Goal: Information Seeking & Learning: Learn about a topic

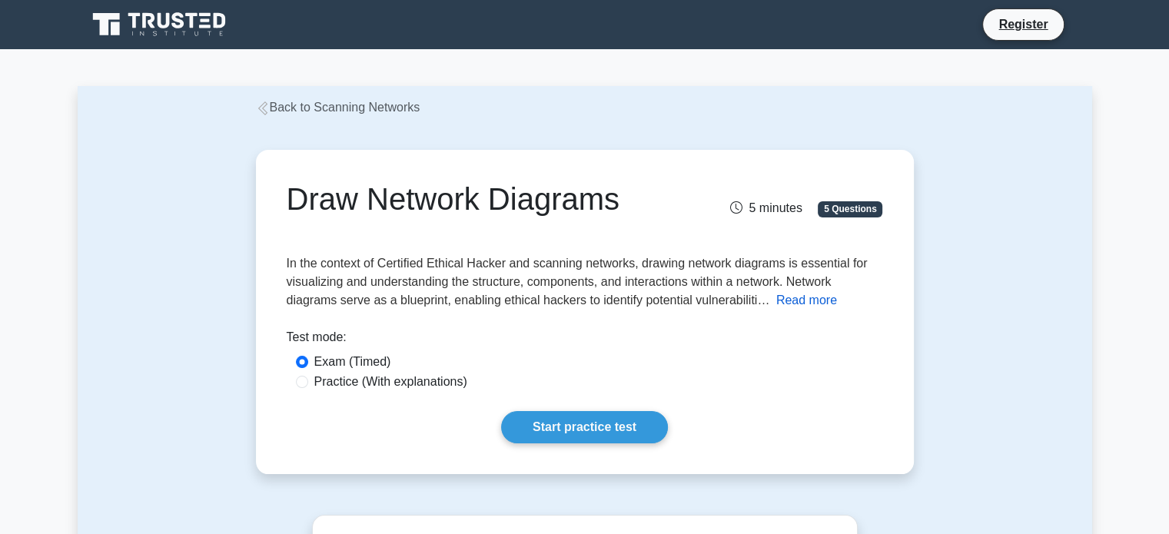
click at [808, 304] on button "Read more" at bounding box center [806, 300] width 61 height 18
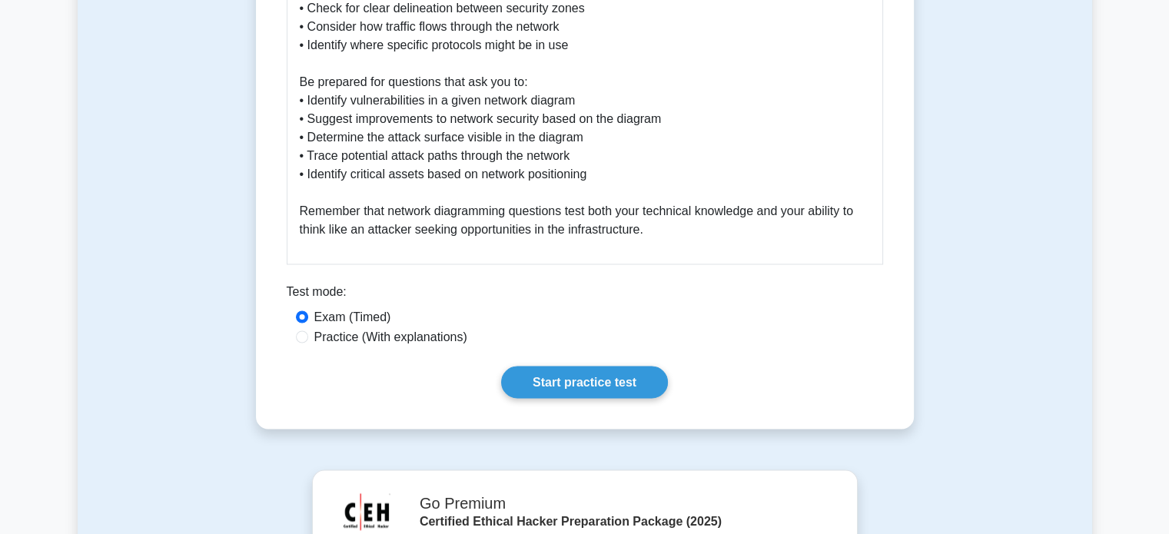
scroll to position [2613, 0]
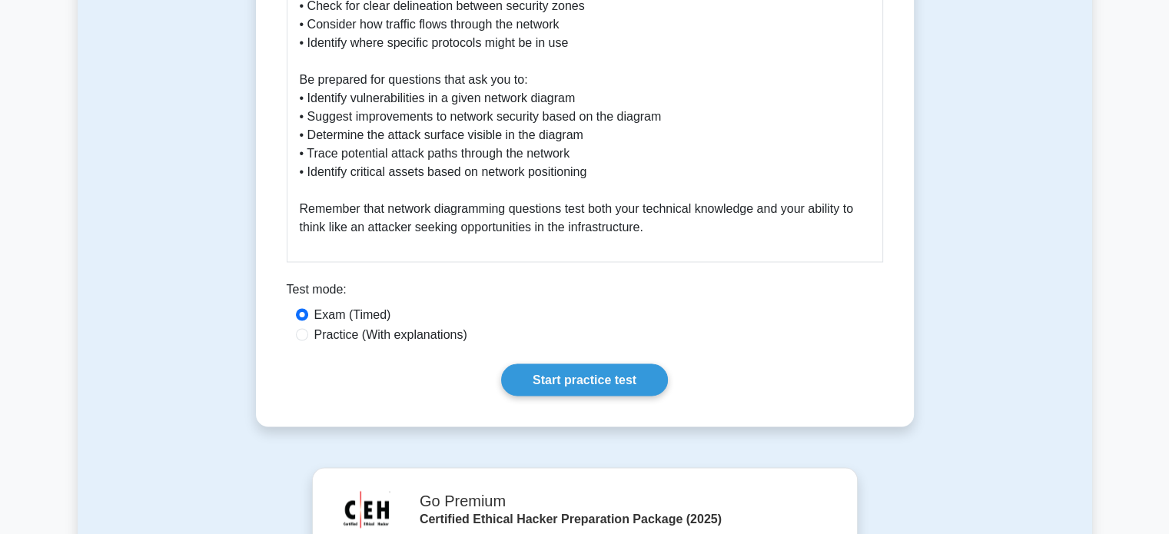
click at [344, 325] on label "Practice (With explanations)" at bounding box center [390, 334] width 153 height 18
click at [308, 328] on input "Practice (With explanations)" at bounding box center [302, 334] width 12 height 12
radio input "true"
click at [347, 305] on label "Exam (Timed)" at bounding box center [352, 314] width 77 height 18
click at [308, 308] on input "Exam (Timed)" at bounding box center [302, 314] width 12 height 12
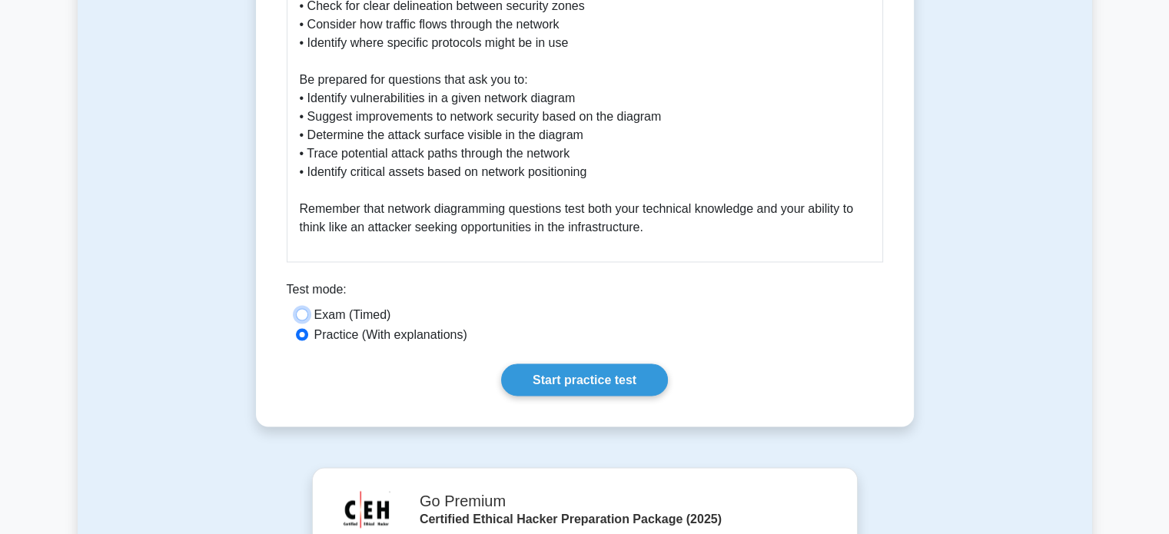
radio input "true"
click at [344, 325] on label "Practice (With explanations)" at bounding box center [390, 334] width 153 height 18
click at [308, 328] on input "Practice (With explanations)" at bounding box center [302, 334] width 12 height 12
radio input "true"
click at [356, 305] on label "Exam (Timed)" at bounding box center [352, 314] width 77 height 18
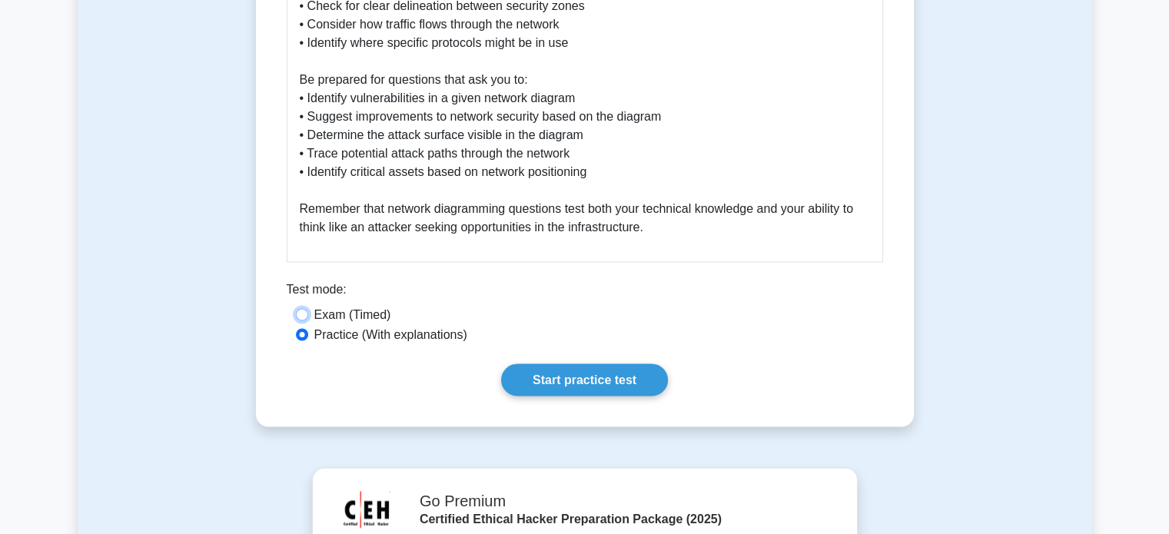
click at [308, 308] on input "Exam (Timed)" at bounding box center [302, 314] width 12 height 12
radio input "true"
click at [612, 363] on link "Start practice test" at bounding box center [584, 379] width 167 height 32
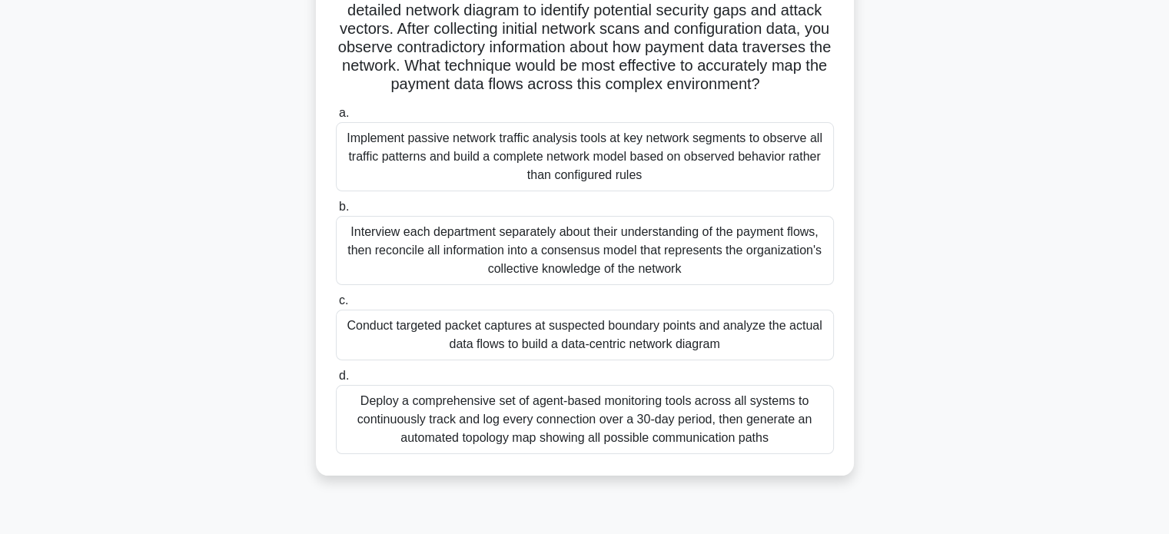
scroll to position [231, 0]
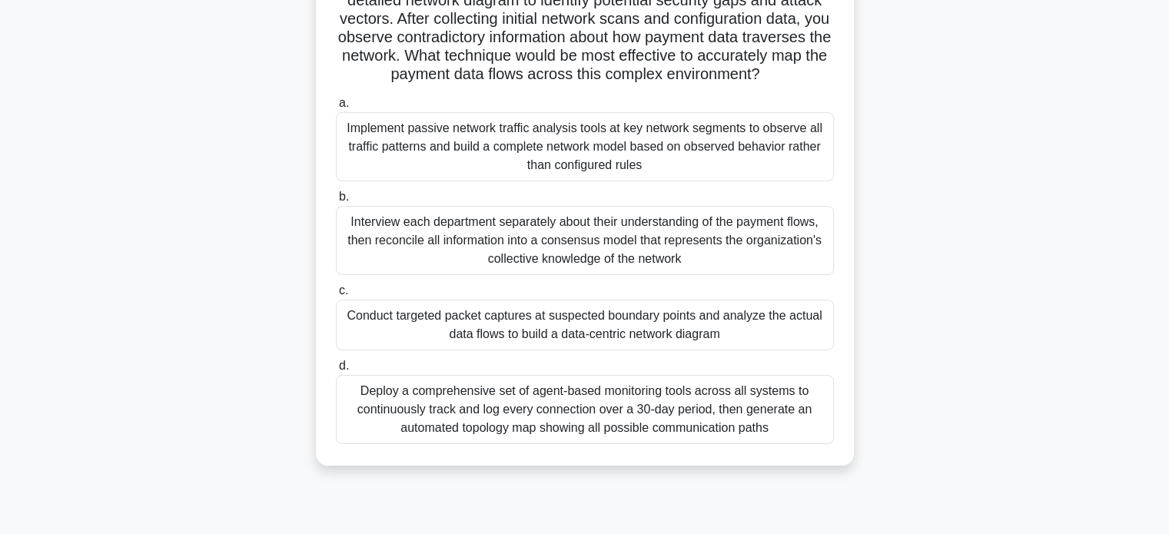
click at [378, 163] on div "Implement passive network traffic analysis tools at key network segments to obs…" at bounding box center [585, 146] width 498 height 69
click at [336, 108] on input "a. Implement passive network traffic analysis tools at key network segments to …" at bounding box center [336, 103] width 0 height 10
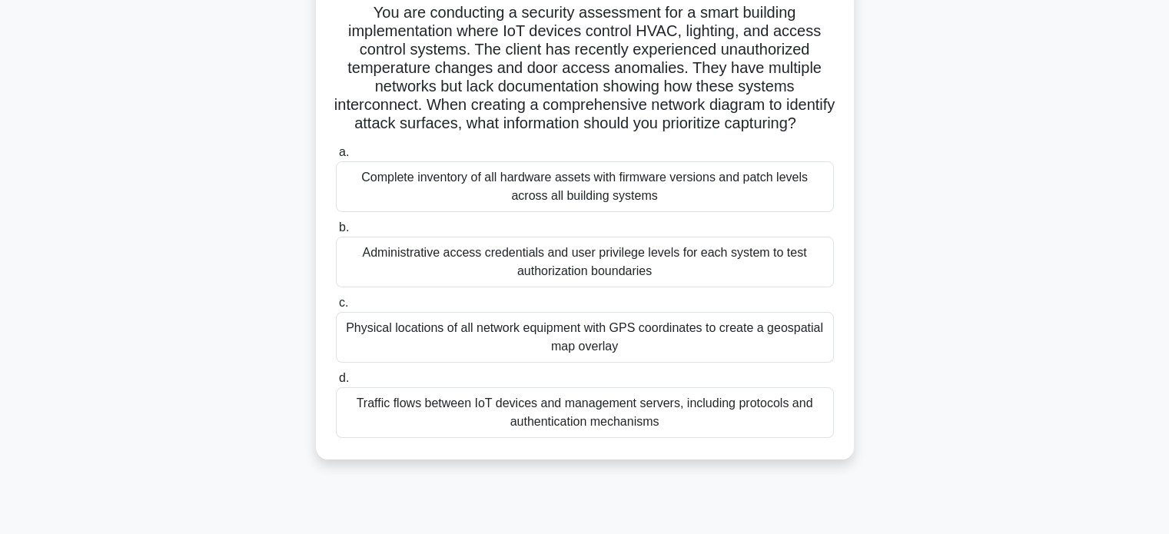
scroll to position [154, 0]
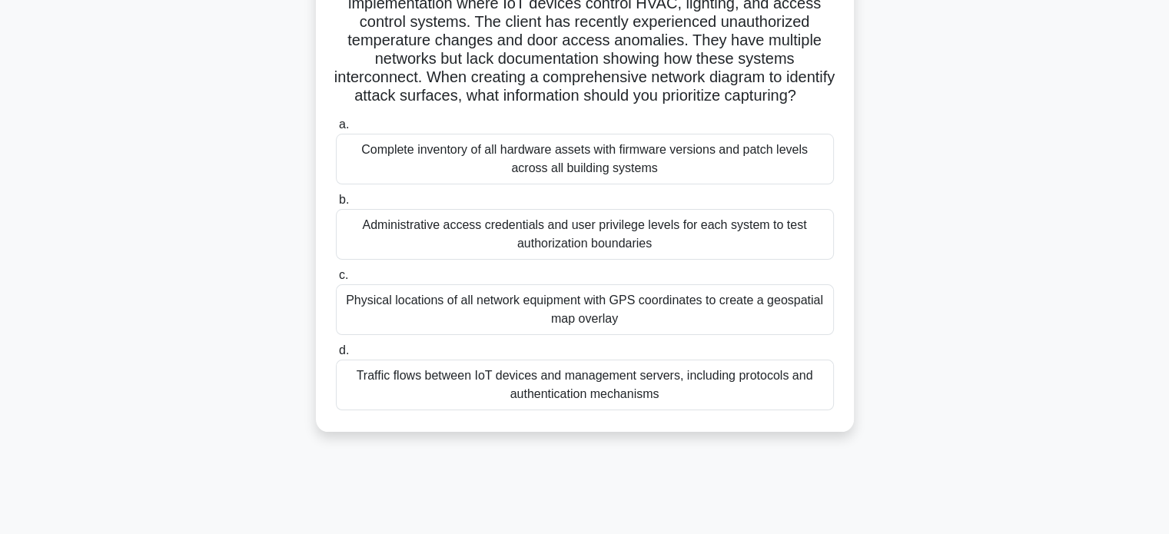
click at [596, 184] on div "Complete inventory of all hardware assets with firmware versions and patch leve…" at bounding box center [585, 159] width 498 height 51
click at [336, 130] on input "a. Complete inventory of all hardware assets with firmware versions and patch l…" at bounding box center [336, 125] width 0 height 10
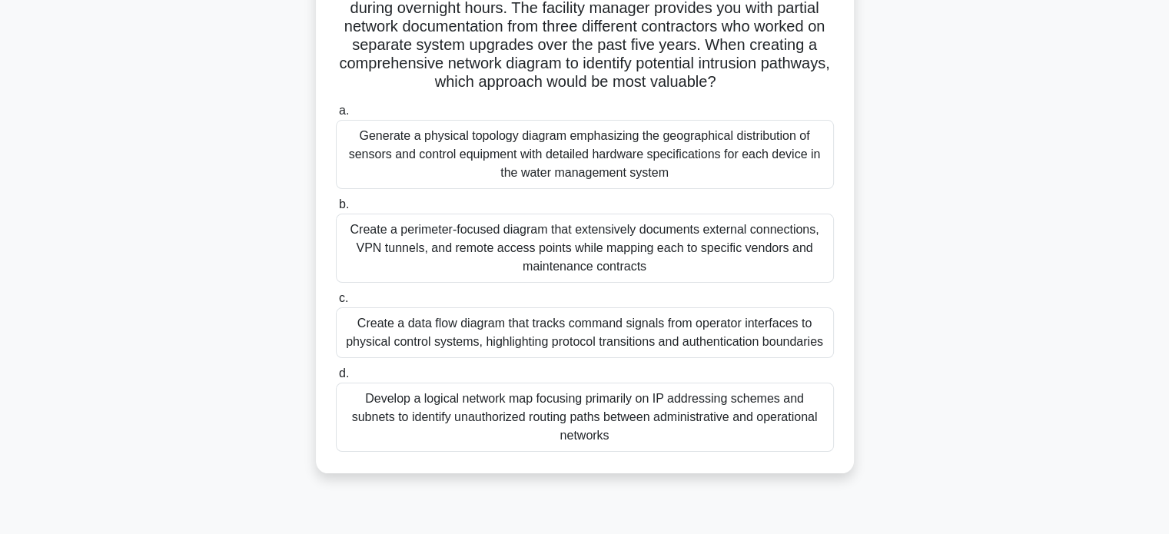
scroll to position [231, 0]
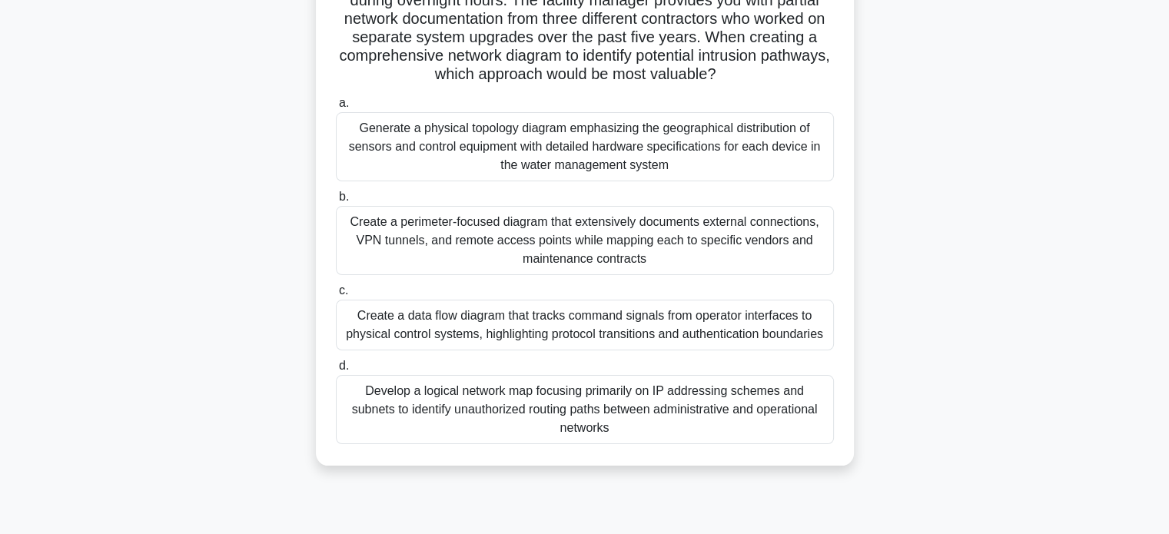
click at [461, 234] on div "Create a perimeter-focused diagram that extensively documents external connecti…" at bounding box center [585, 240] width 498 height 69
click at [336, 202] on input "b. Create a perimeter-focused diagram that extensively documents external conne…" at bounding box center [336, 197] width 0 height 10
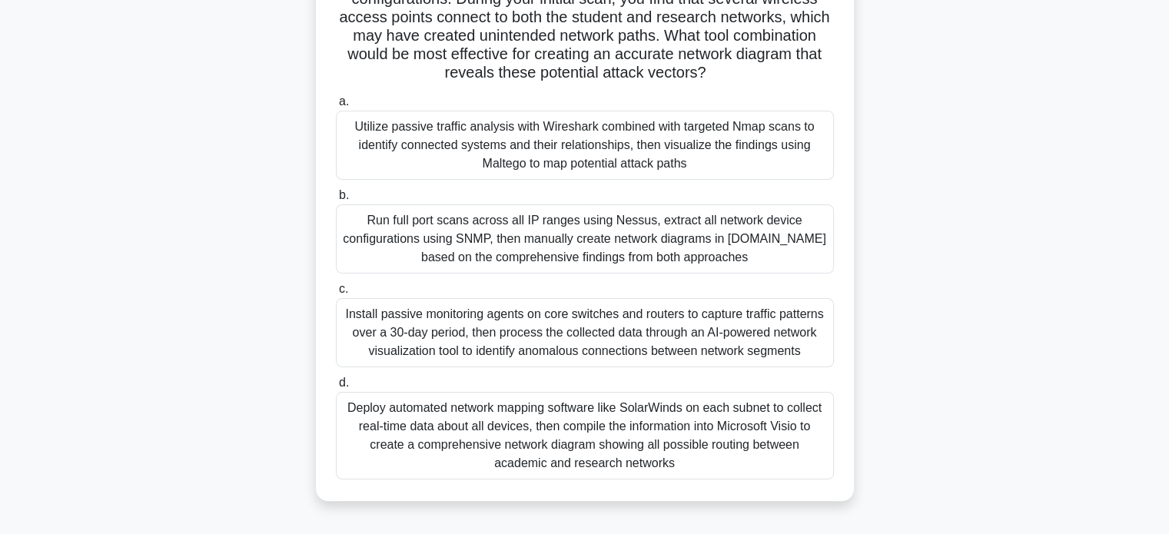
scroll to position [296, 0]
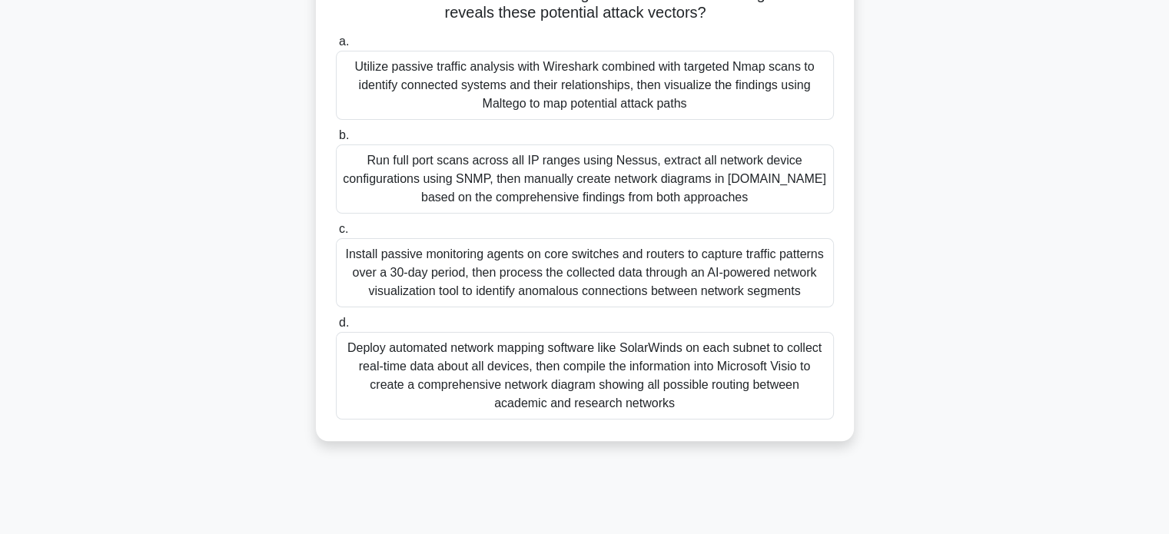
click at [547, 261] on div "Install passive monitoring agents on core switches and routers to capture traff…" at bounding box center [585, 272] width 498 height 69
click at [336, 234] on input "c. Install passive monitoring agents on core switches and routers to capture tr…" at bounding box center [336, 229] width 0 height 10
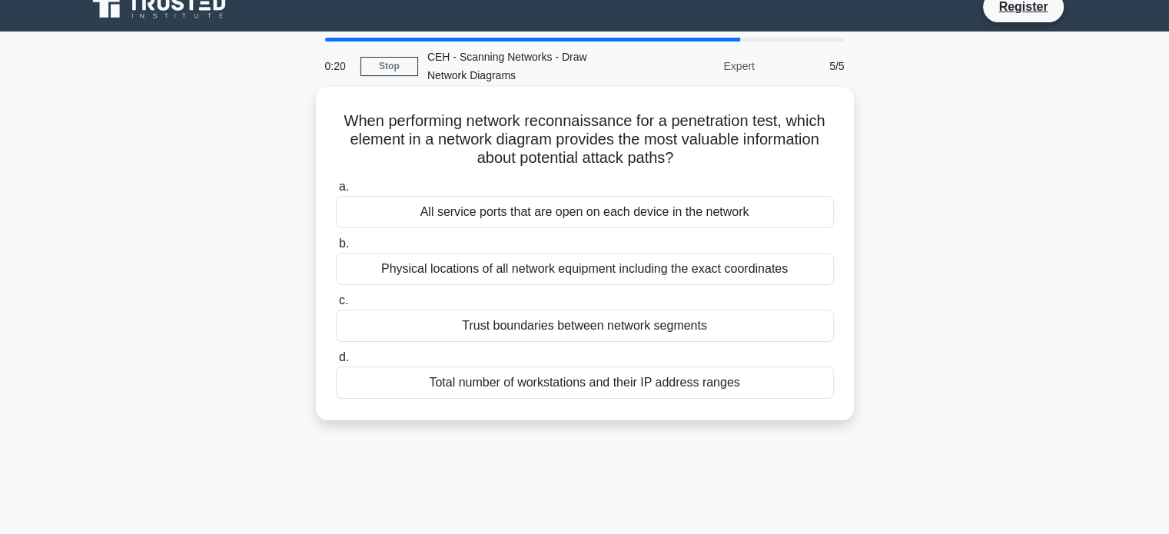
scroll to position [0, 0]
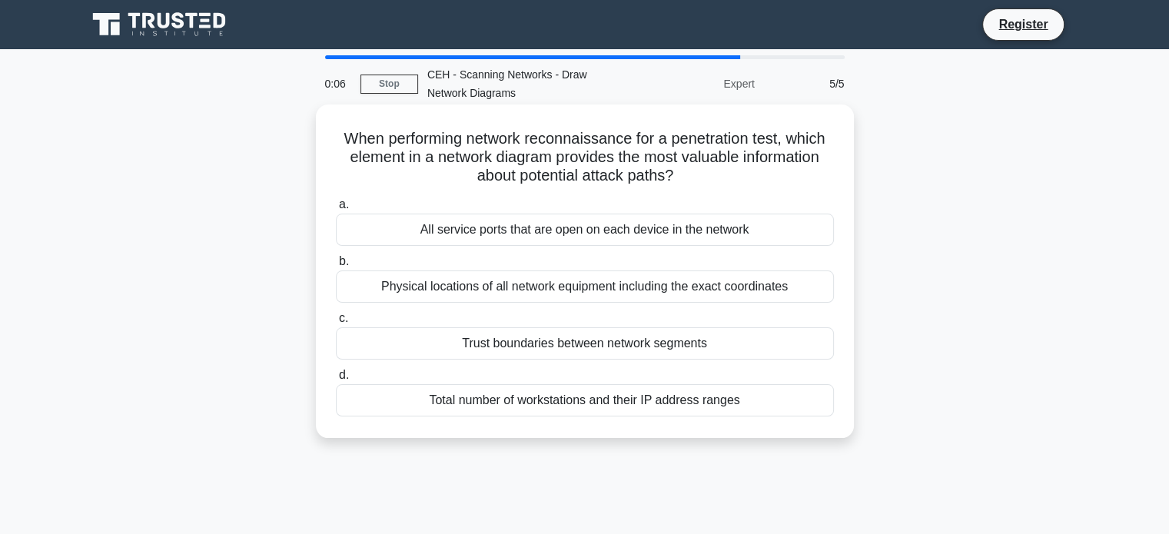
click at [625, 227] on div "All service ports that are open on each device in the network" at bounding box center [585, 230] width 498 height 32
click at [336, 210] on input "a. All service ports that are open on each device in the network" at bounding box center [336, 205] width 0 height 10
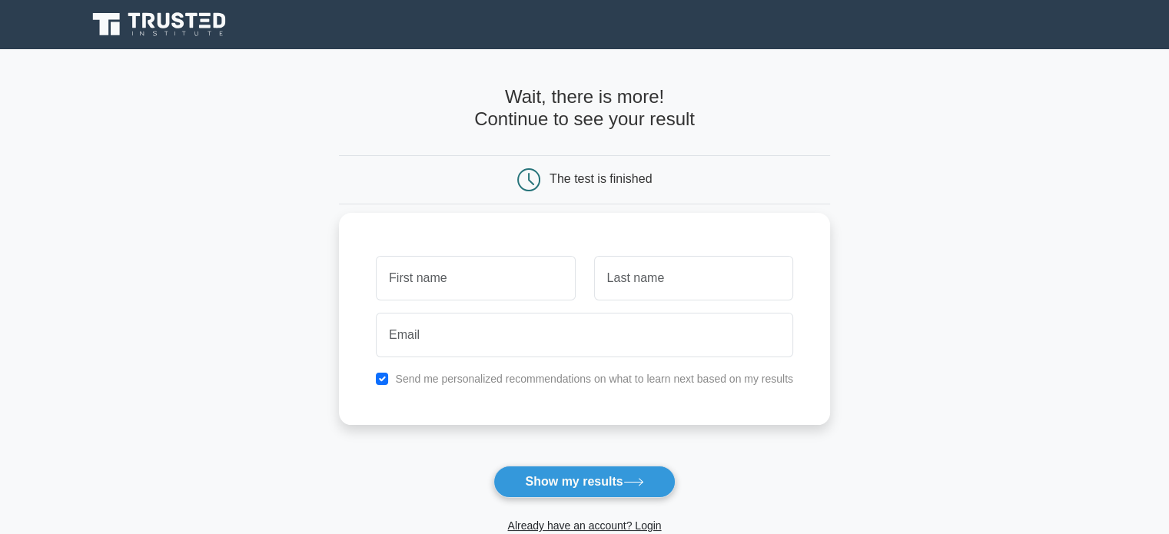
click at [505, 282] on input "text" at bounding box center [475, 278] width 199 height 45
type input "Siddhesh"
click at [635, 283] on input "text" at bounding box center [693, 278] width 199 height 45
type input "Surve"
click at [486, 285] on input "Siddhesh" at bounding box center [475, 278] width 199 height 45
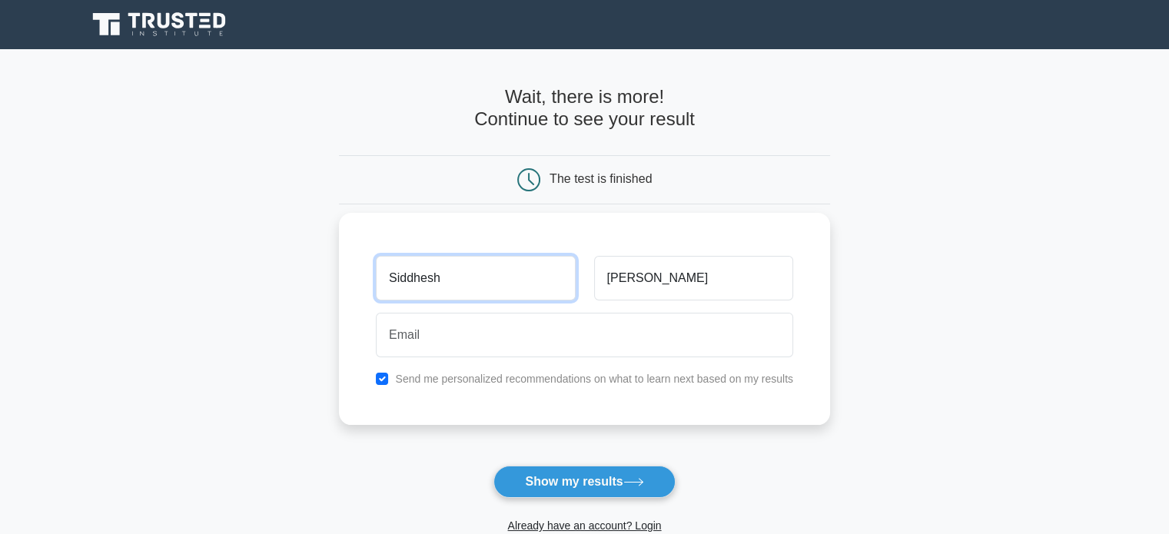
type input "Siddhesh"
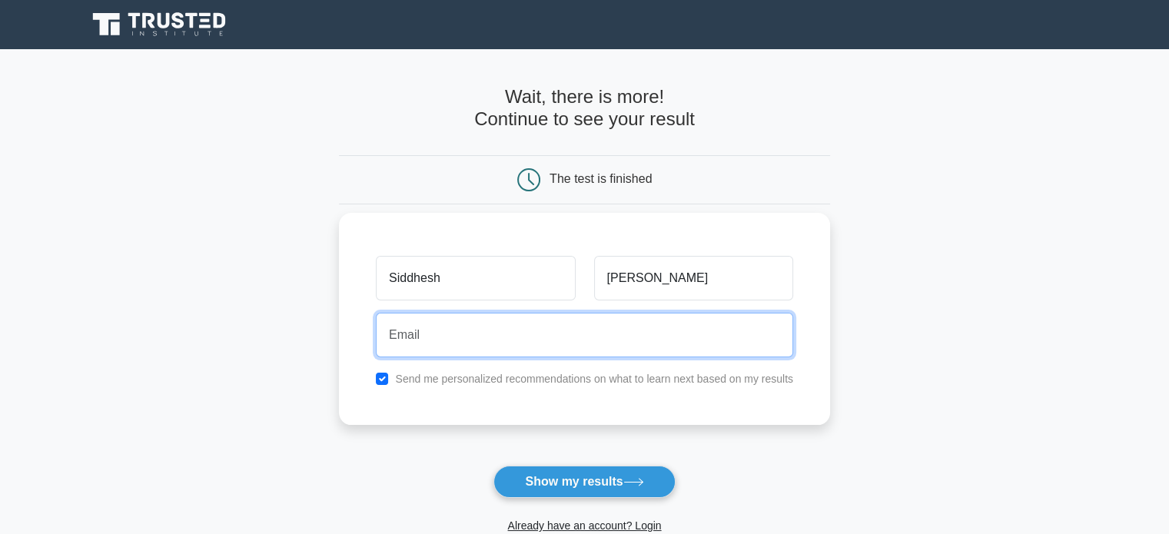
click at [459, 330] on input "email" at bounding box center [584, 335] width 417 height 45
type input "mr.siddhesh07@gmail.com"
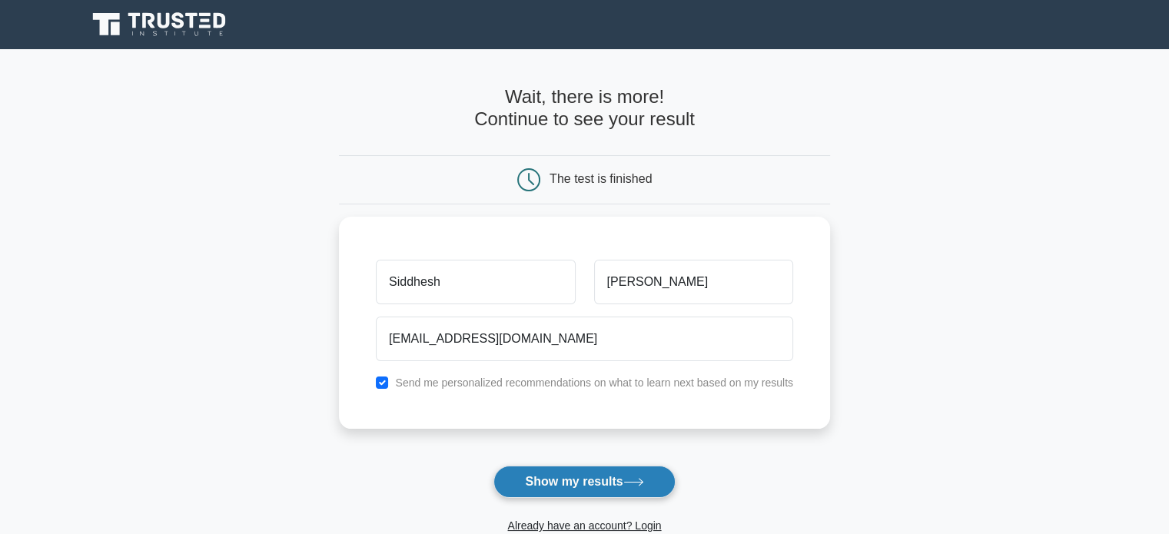
click at [596, 489] on button "Show my results" at bounding box center [583, 482] width 181 height 32
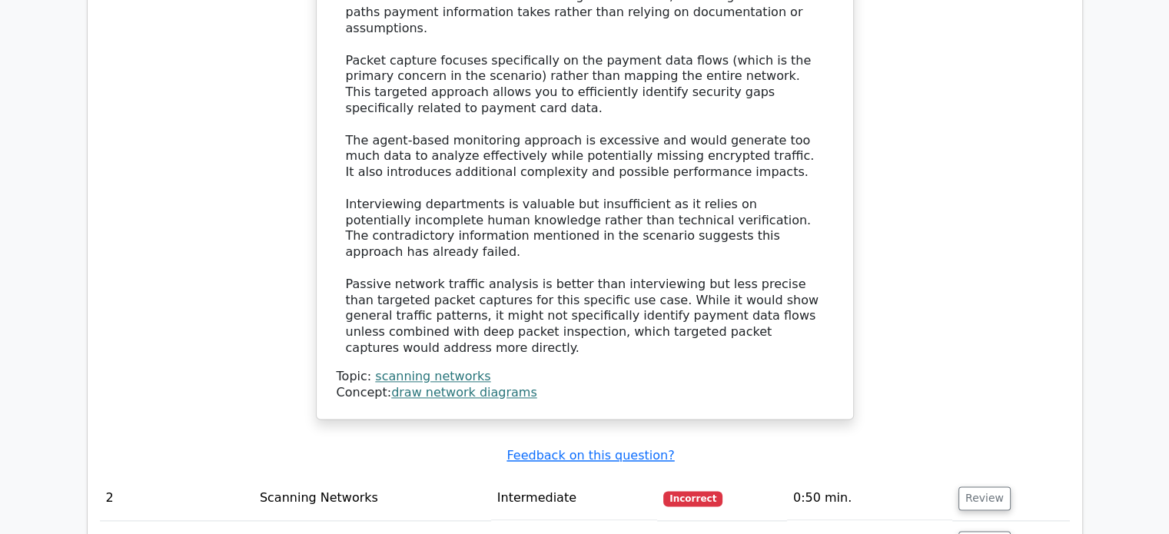
scroll to position [2075, 0]
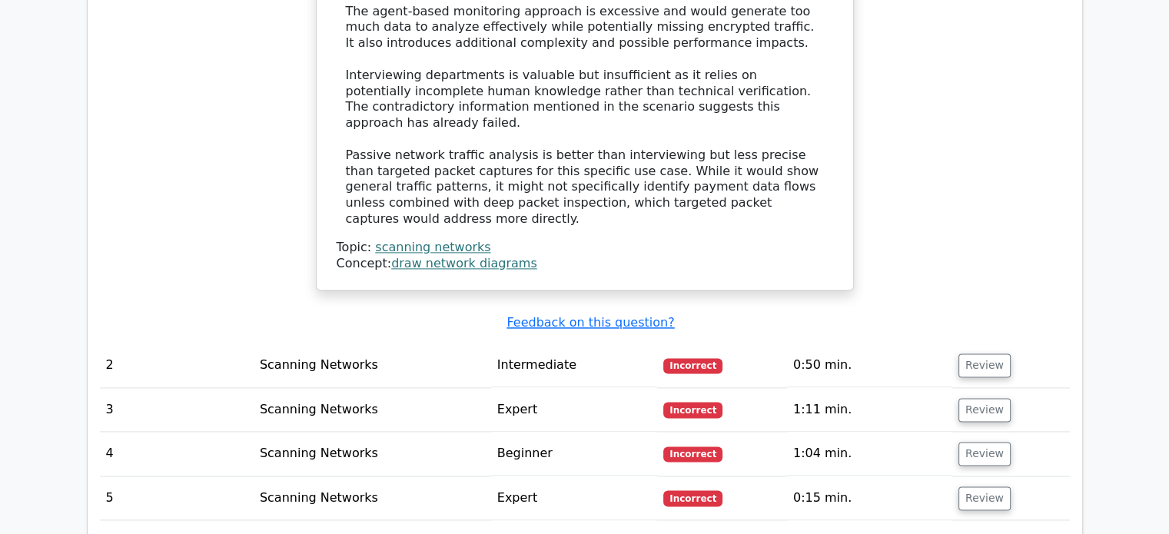
click at [544, 343] on td "Intermediate" at bounding box center [574, 365] width 167 height 44
click at [975, 353] on button "Review" at bounding box center [984, 365] width 52 height 24
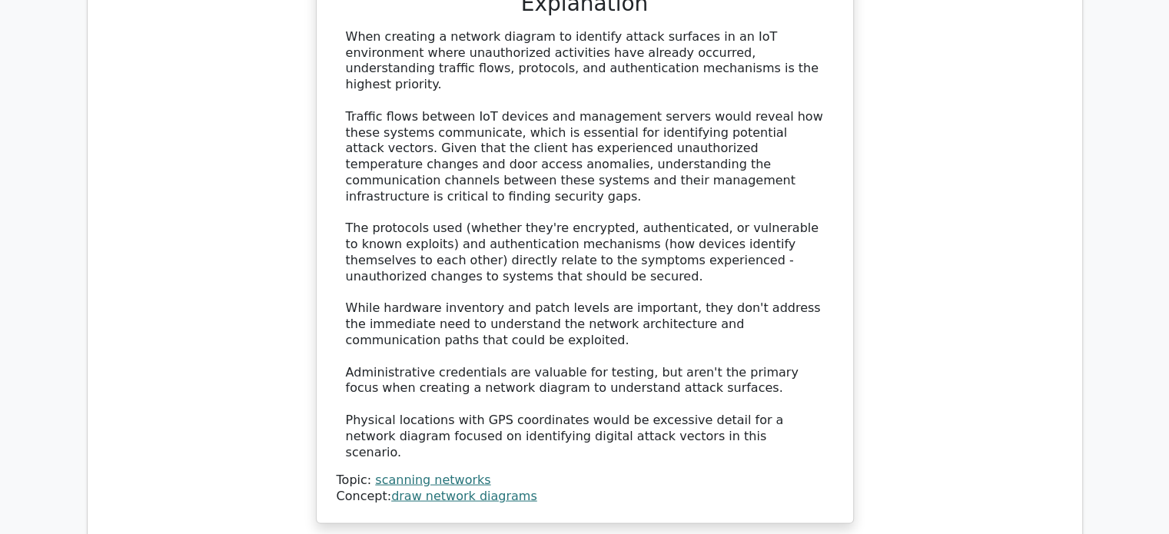
scroll to position [3150, 0]
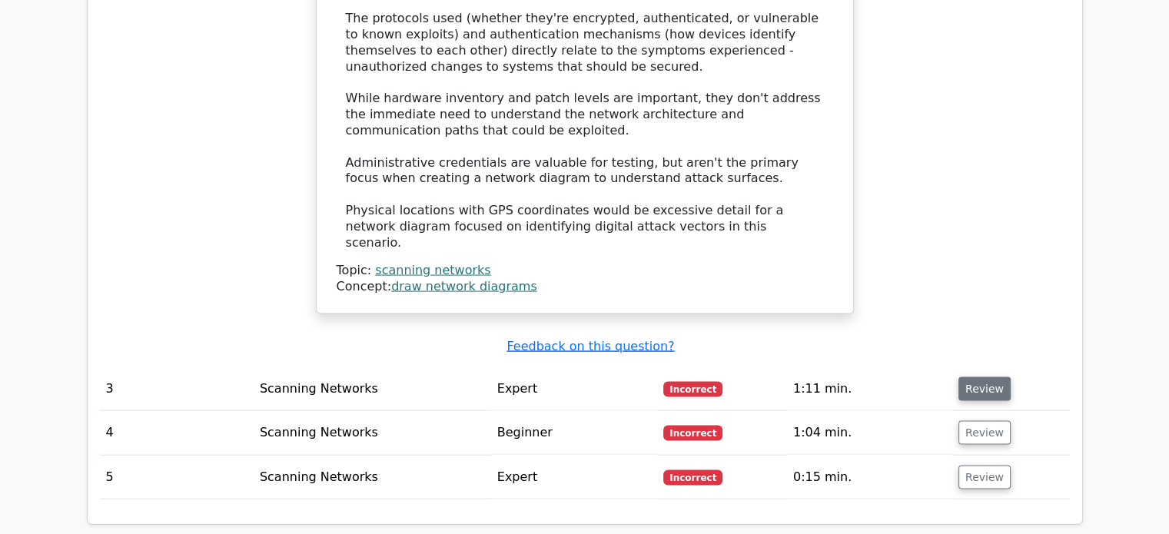
click at [979, 377] on button "Review" at bounding box center [984, 389] width 52 height 24
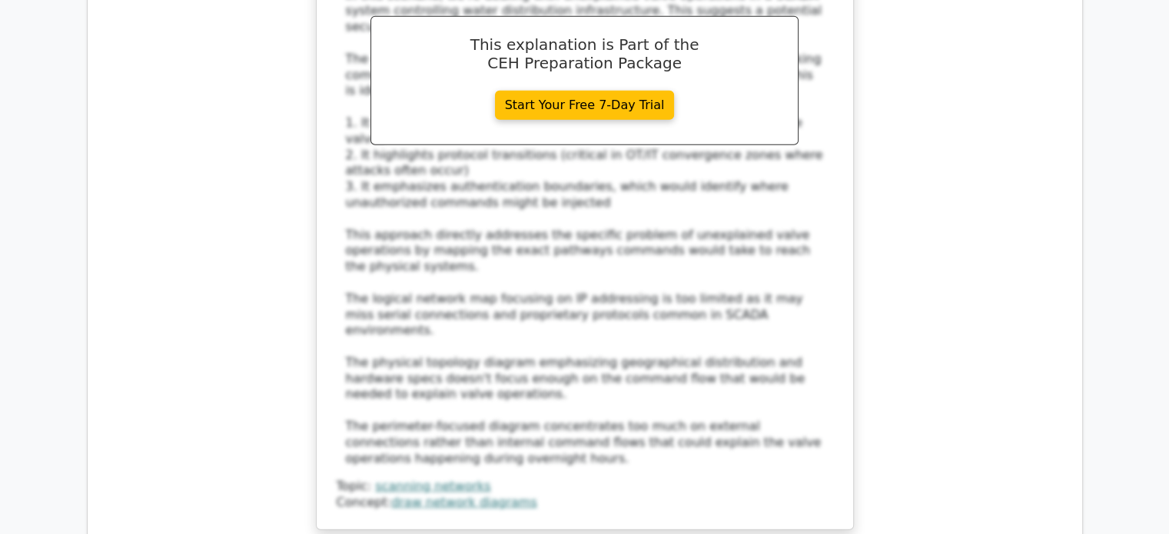
scroll to position [4226, 0]
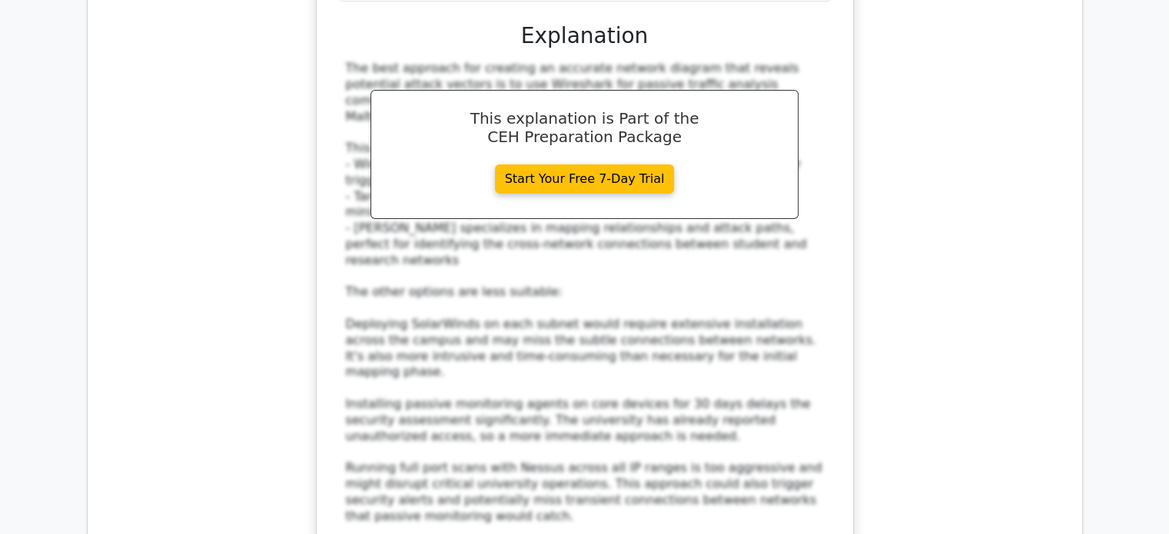
scroll to position [5416, 0]
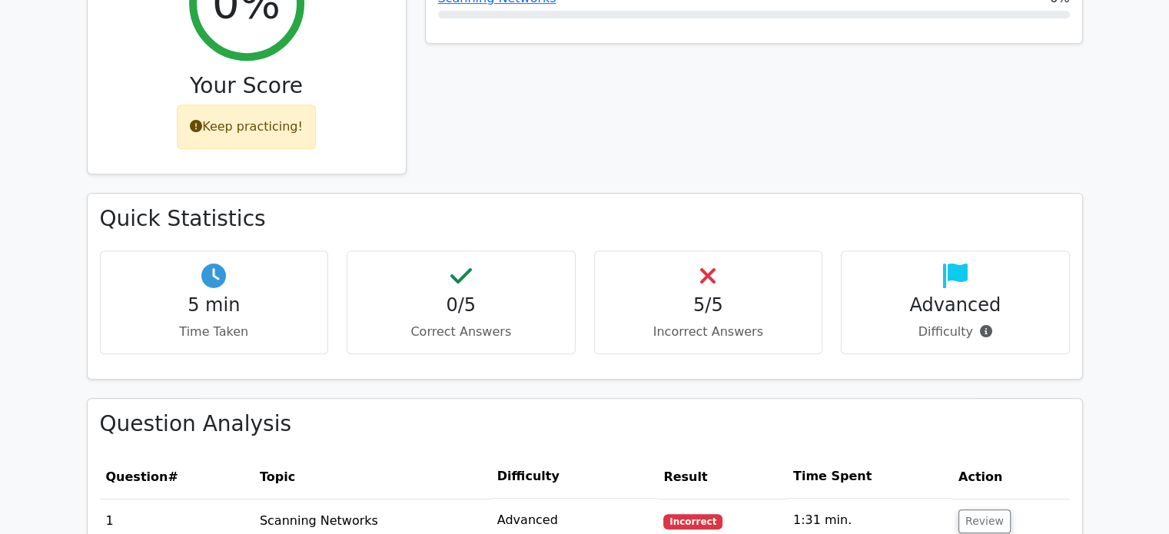
scroll to position [538, 0]
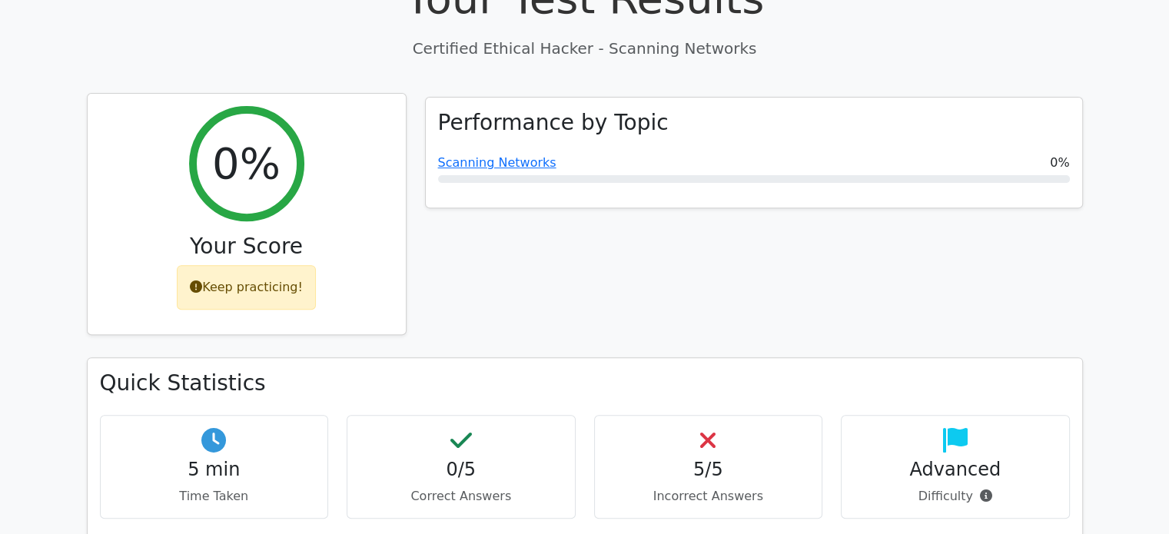
click at [243, 265] on div "Keep practicing!" at bounding box center [246, 287] width 139 height 45
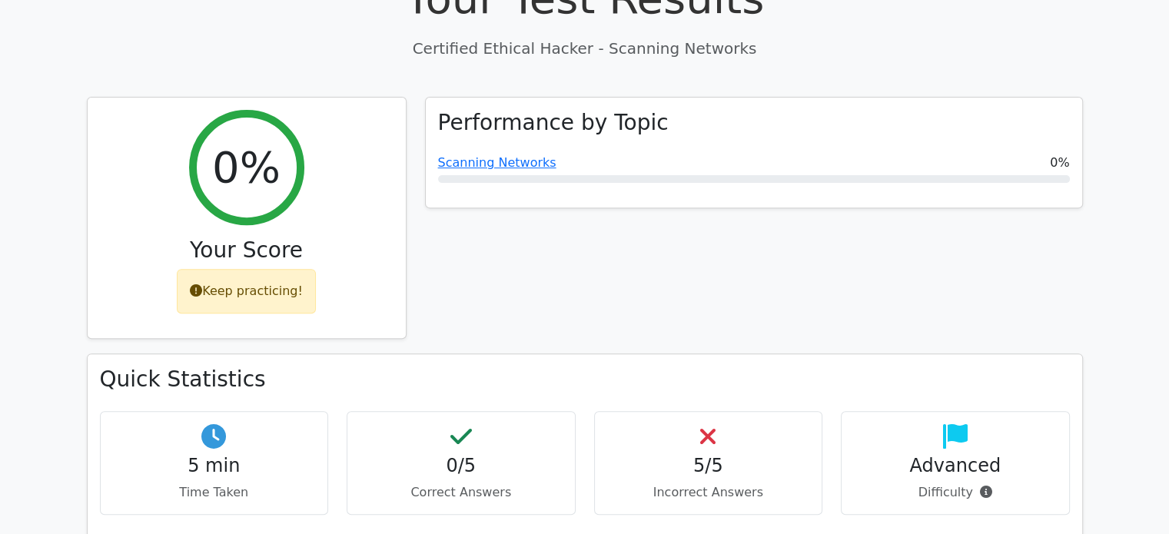
click at [997, 420] on div "Advanced Difficulty" at bounding box center [955, 463] width 229 height 104
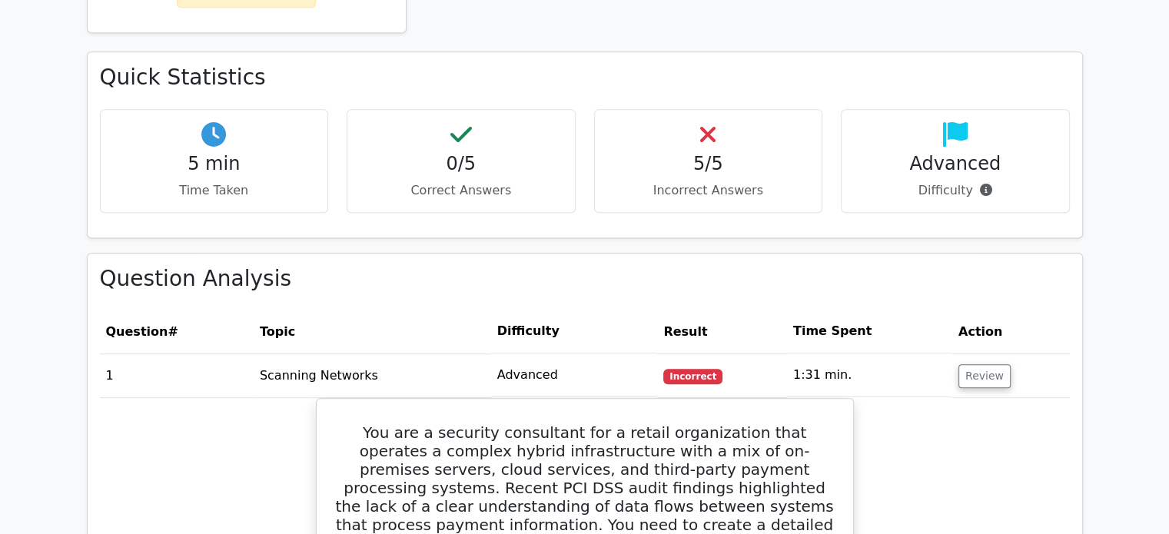
scroll to position [845, 0]
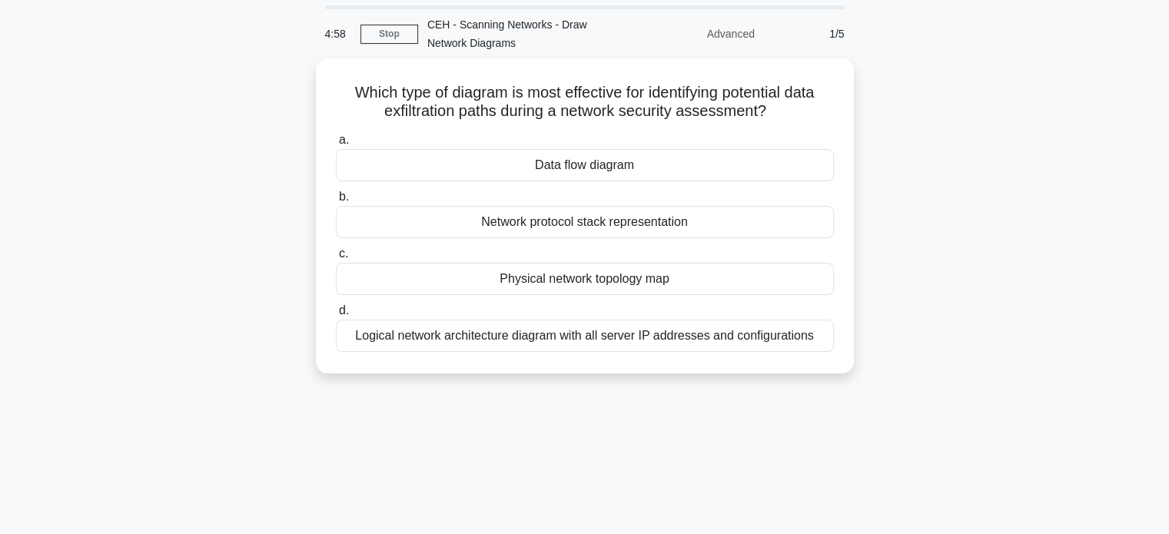
scroll to position [77, 0]
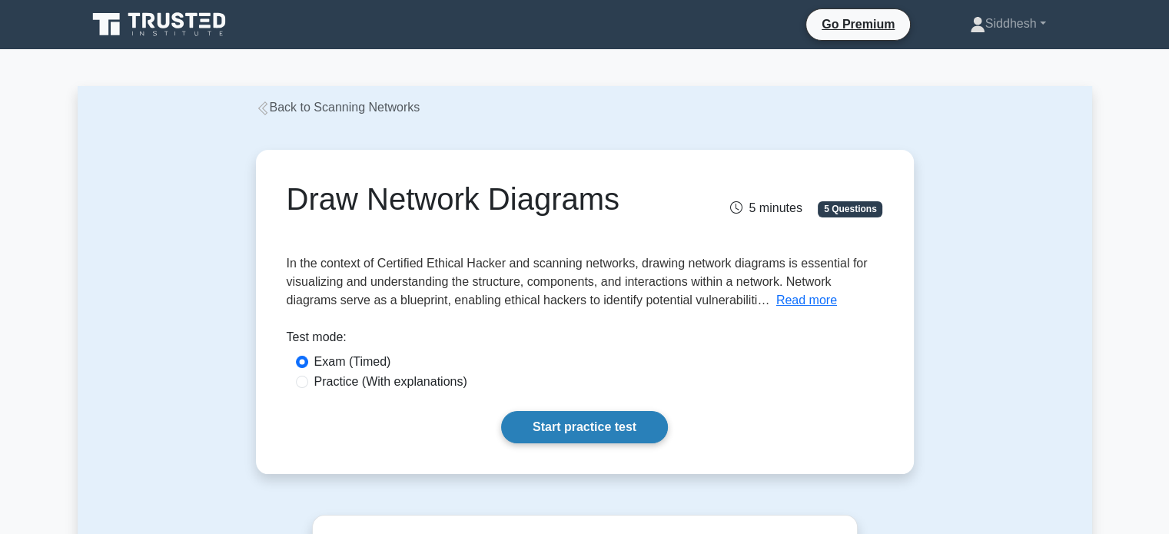
click at [608, 420] on link "Start practice test" at bounding box center [584, 427] width 167 height 32
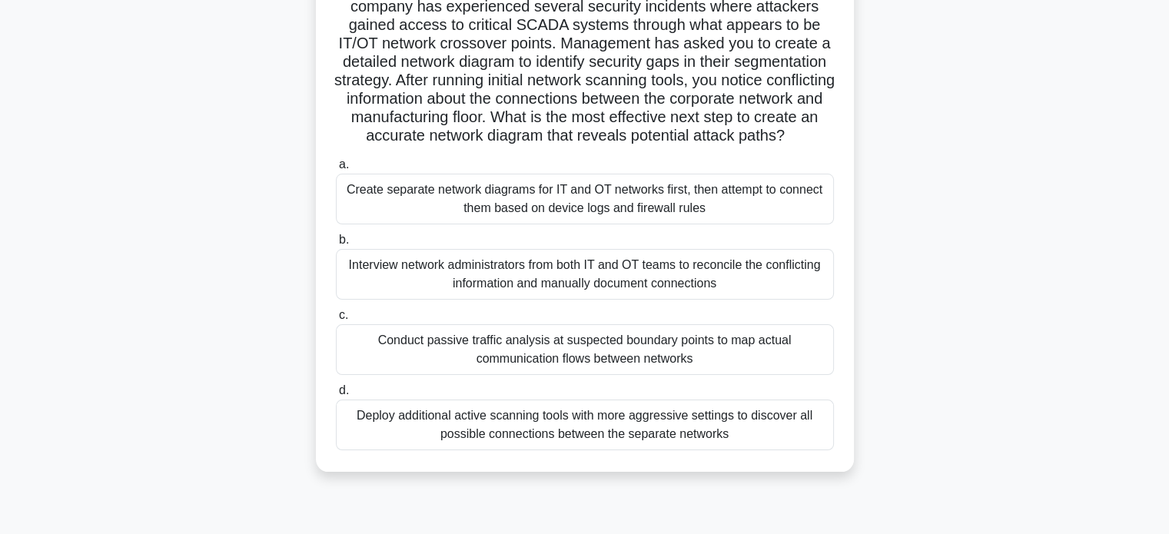
scroll to position [142, 0]
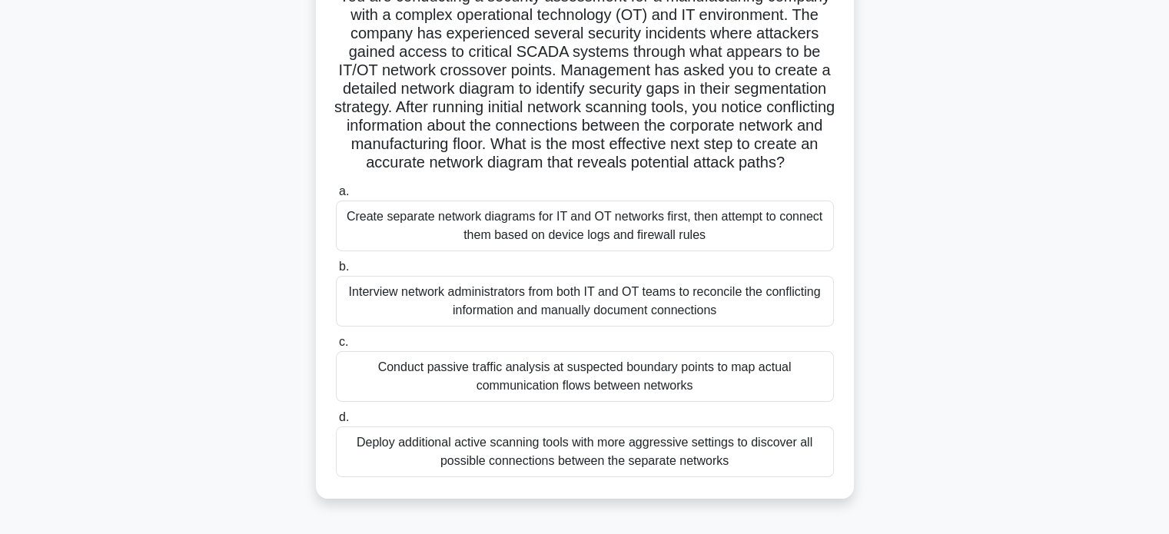
click at [584, 395] on div "Conduct passive traffic analysis at suspected boundary points to map actual com…" at bounding box center [585, 376] width 498 height 51
click at [336, 347] on input "c. Conduct passive traffic analysis at suspected boundary points to map actual …" at bounding box center [336, 342] width 0 height 10
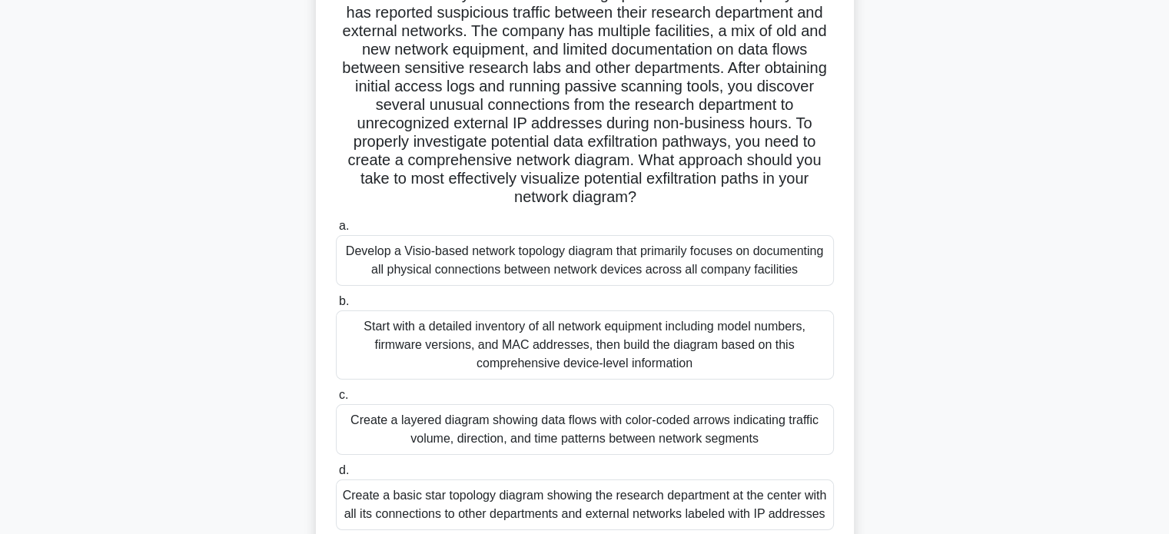
scroll to position [154, 0]
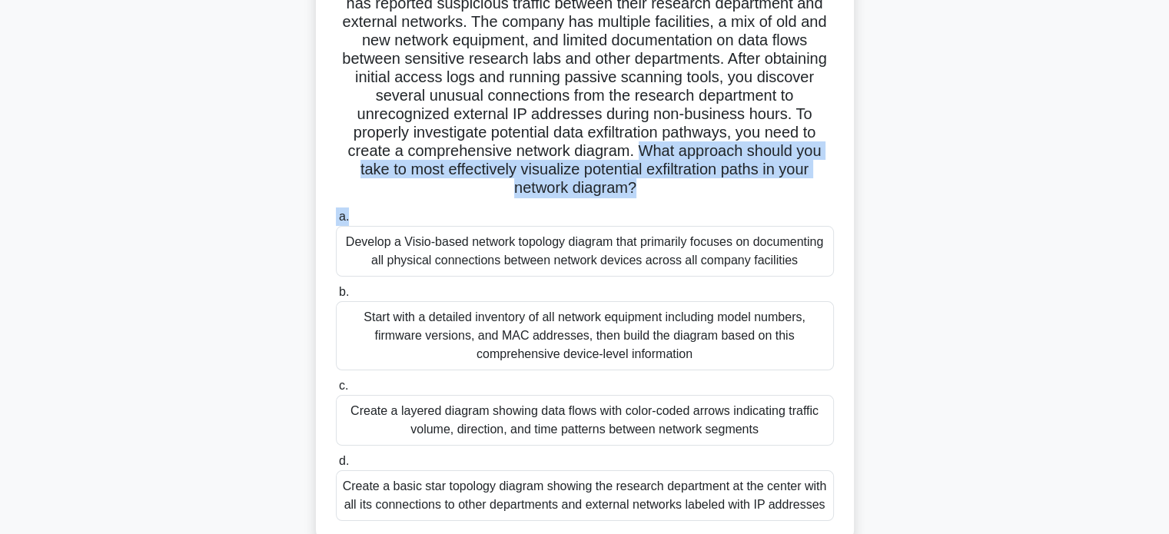
drag, startPoint x: 642, startPoint y: 147, endPoint x: 676, endPoint y: 205, distance: 67.9
click at [678, 205] on div "You are a security consultant for a large pharmaceutical company that has repor…" at bounding box center [585, 246] width 526 height 579
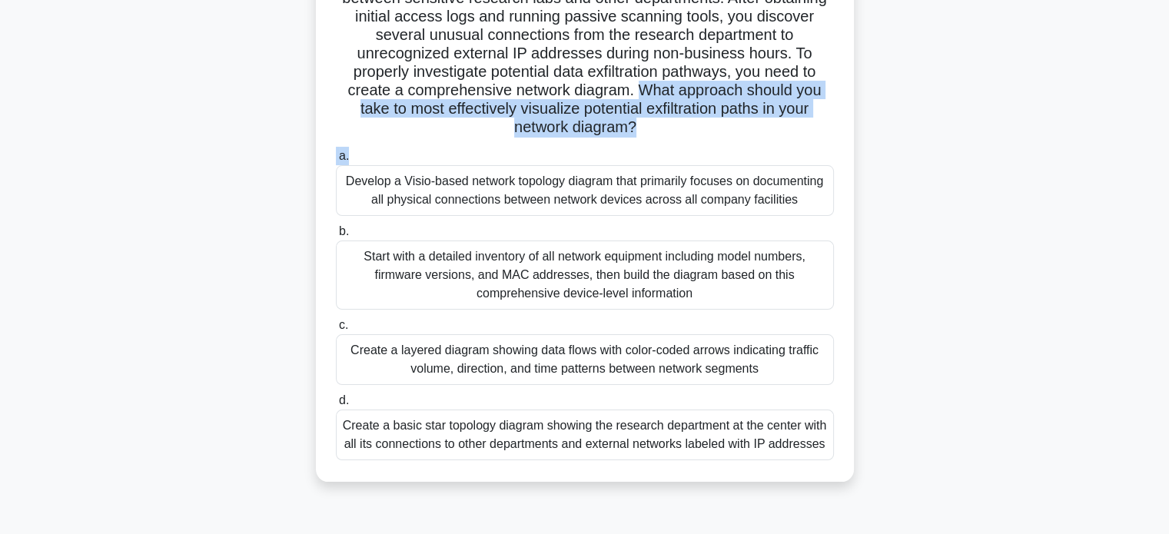
scroll to position [296, 0]
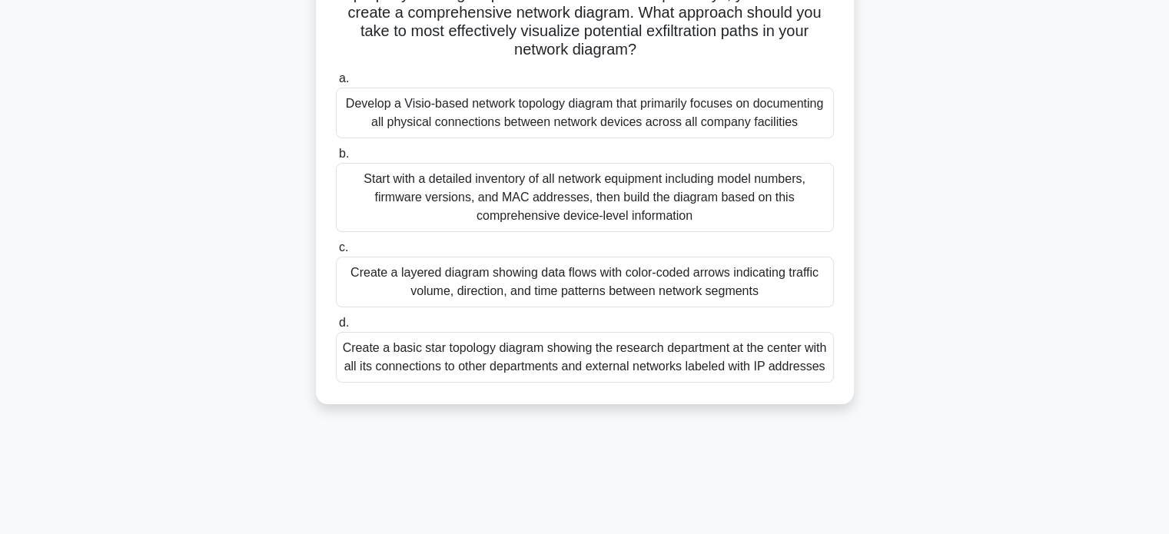
click at [163, 330] on div "You are a security consultant for a large pharmaceutical company that has repor…" at bounding box center [585, 118] width 1014 height 610
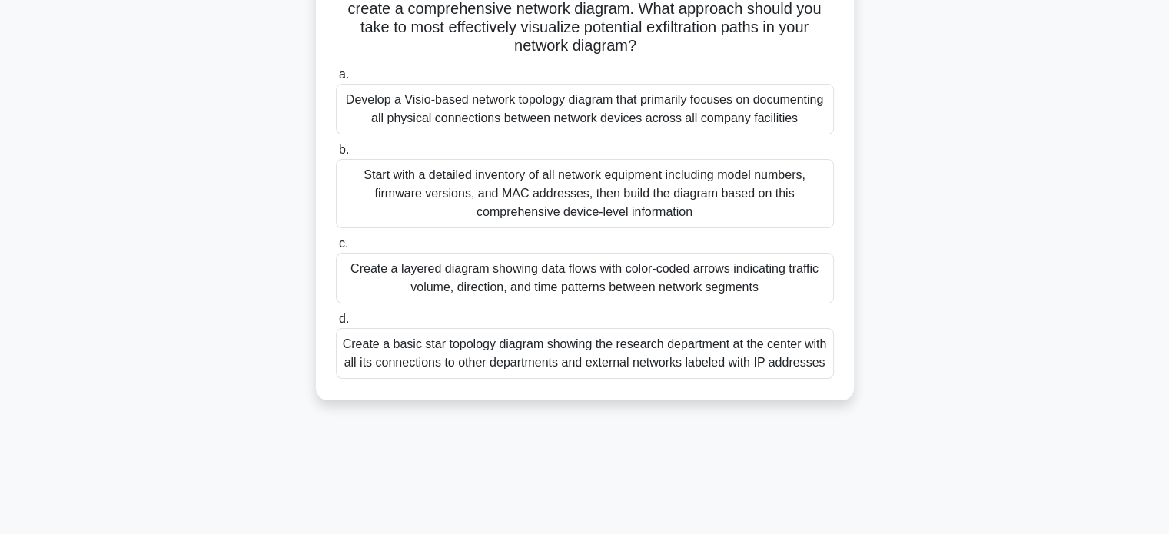
click at [635, 284] on div "Create a layered diagram showing data flows with color-coded arrows indicating …" at bounding box center [585, 278] width 498 height 51
click at [336, 249] on input "c. Create a layered diagram showing data flows with color-coded arrows indicati…" at bounding box center [336, 244] width 0 height 10
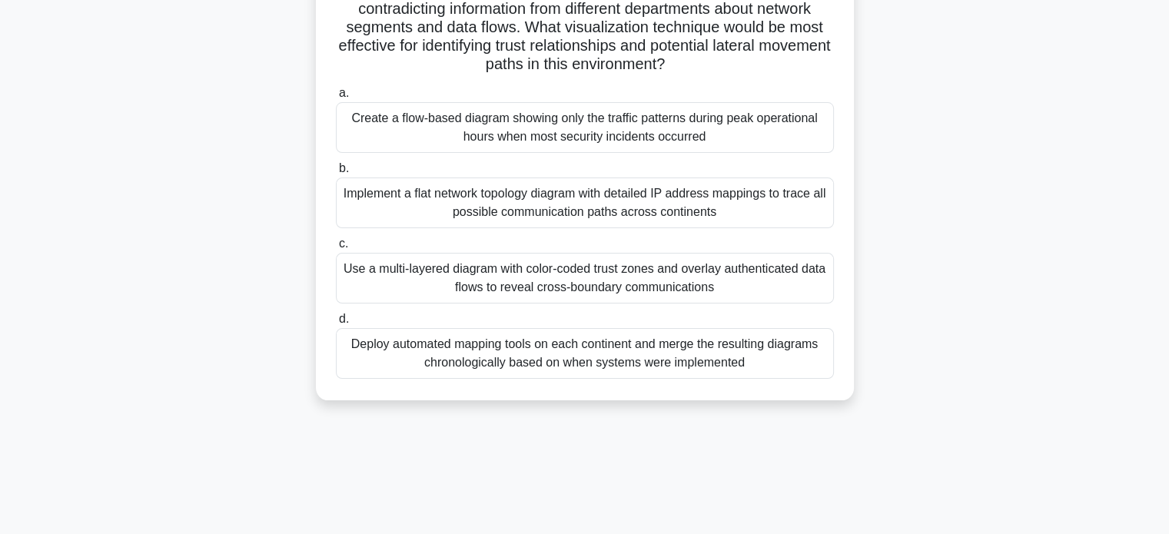
click at [665, 300] on div "Use a multi-layered diagram with color-coded trust zones and overlay authentica…" at bounding box center [585, 278] width 498 height 51
click at [336, 249] on input "c. Use a multi-layered diagram with color-coded trust zones and overlay authent…" at bounding box center [336, 244] width 0 height 10
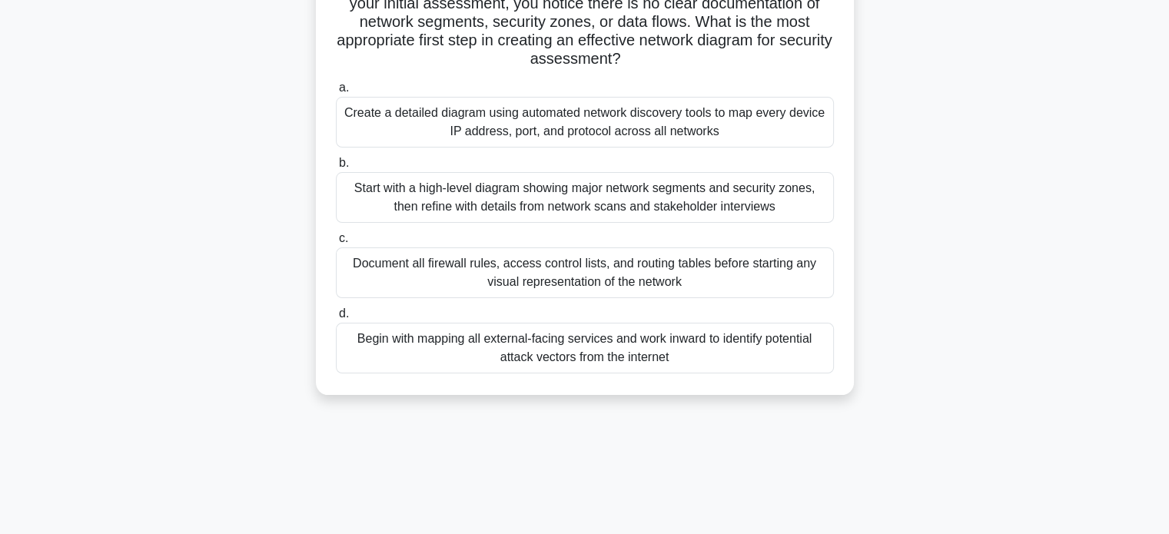
scroll to position [231, 0]
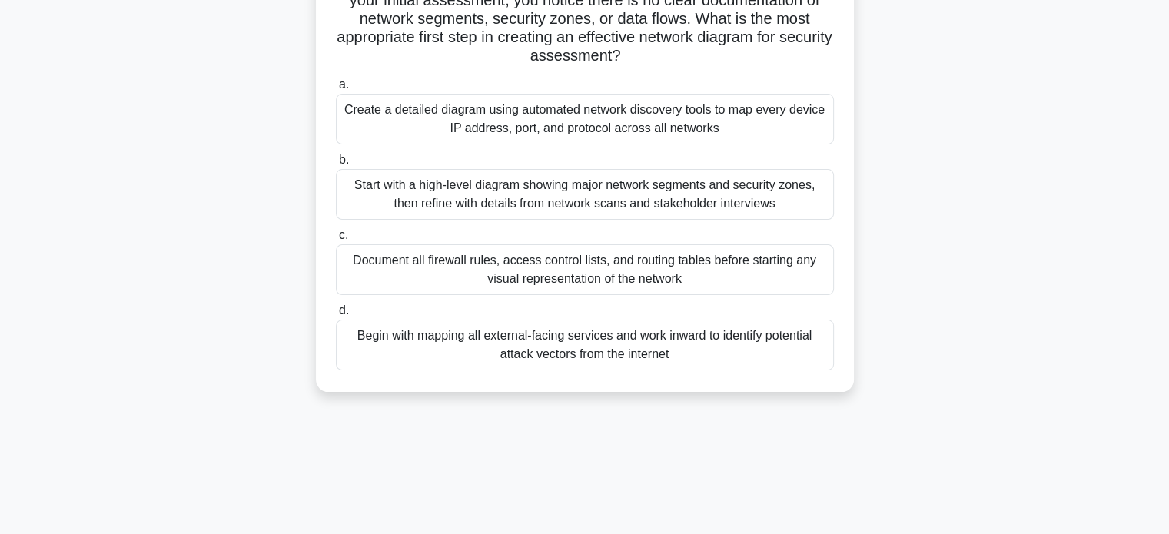
click at [609, 118] on div "Create a detailed diagram using automated network discovery tools to map every …" at bounding box center [585, 119] width 498 height 51
click at [336, 90] on input "a. Create a detailed diagram using automated network discovery tools to map eve…" at bounding box center [336, 85] width 0 height 10
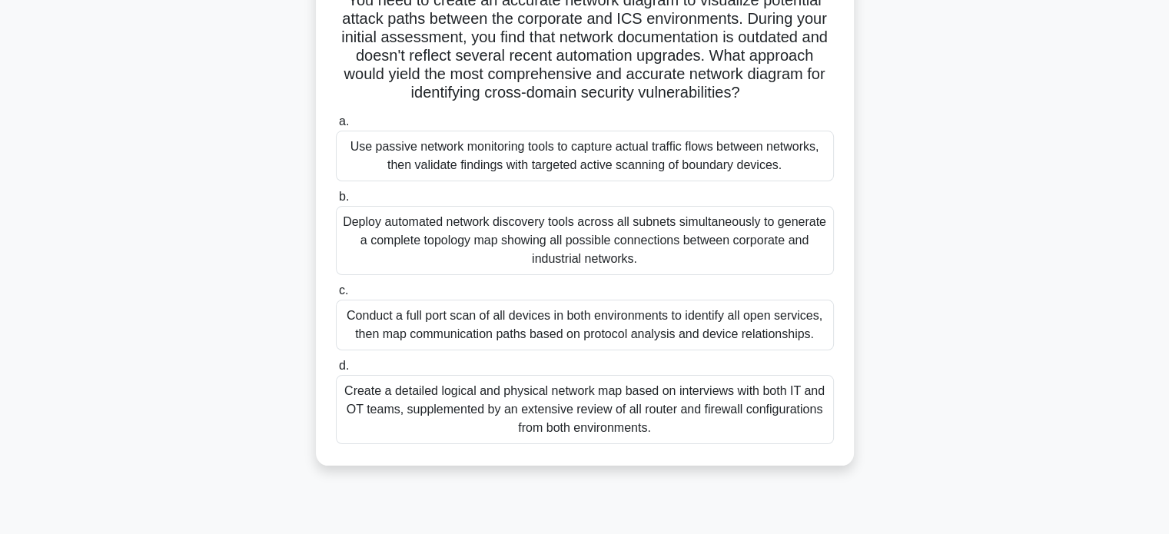
click at [528, 239] on div "Deploy automated network discovery tools across all subnets simultaneously to g…" at bounding box center [585, 240] width 498 height 69
click at [336, 202] on input "b. Deploy automated network discovery tools across all subnets simultaneously t…" at bounding box center [336, 197] width 0 height 10
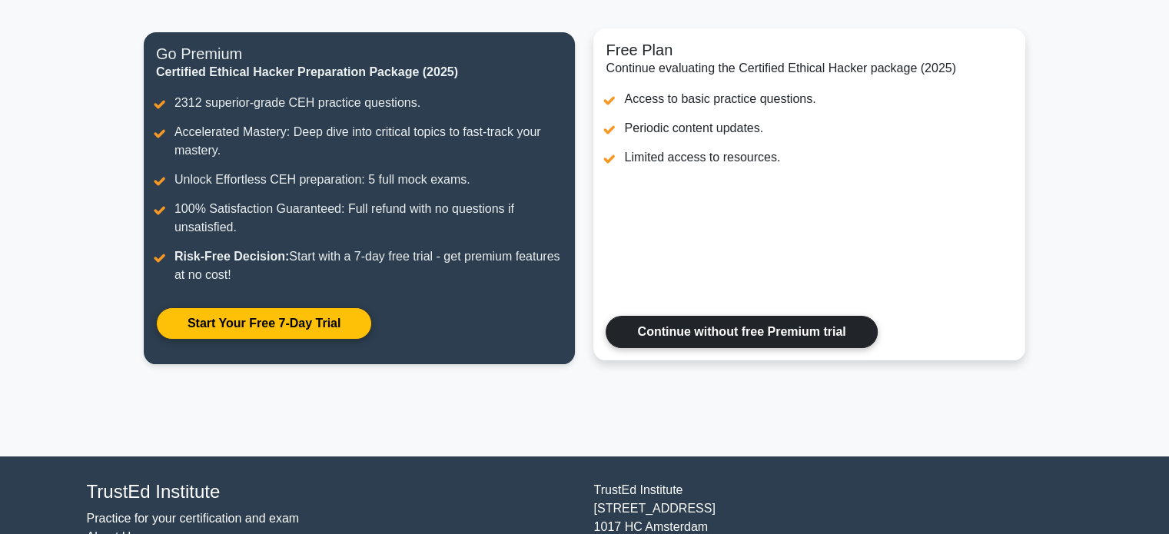
scroll to position [77, 0]
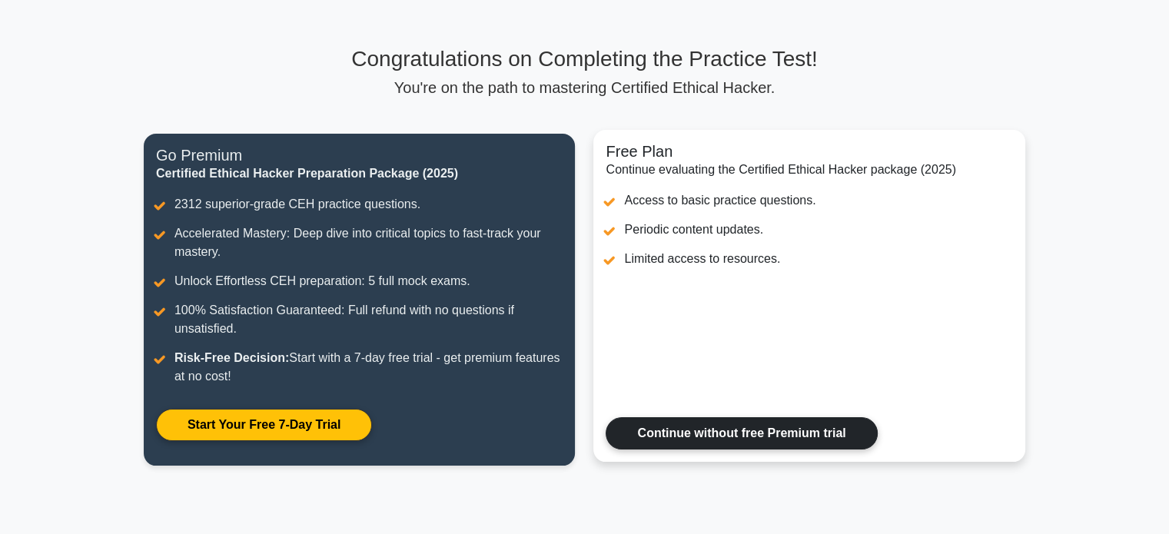
click at [701, 426] on link "Continue without free Premium trial" at bounding box center [740, 433] width 271 height 32
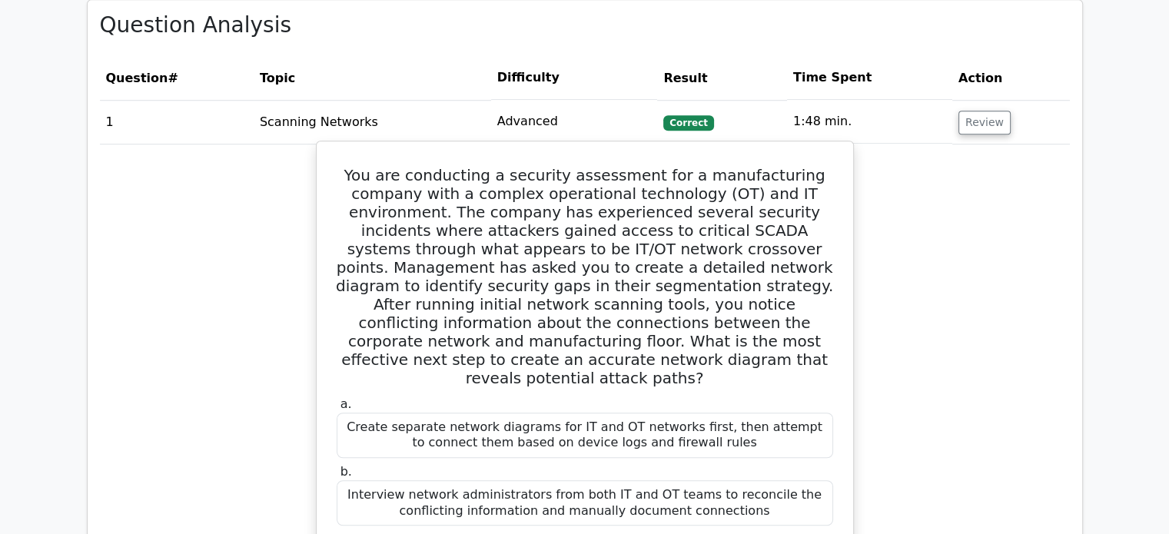
scroll to position [1076, 0]
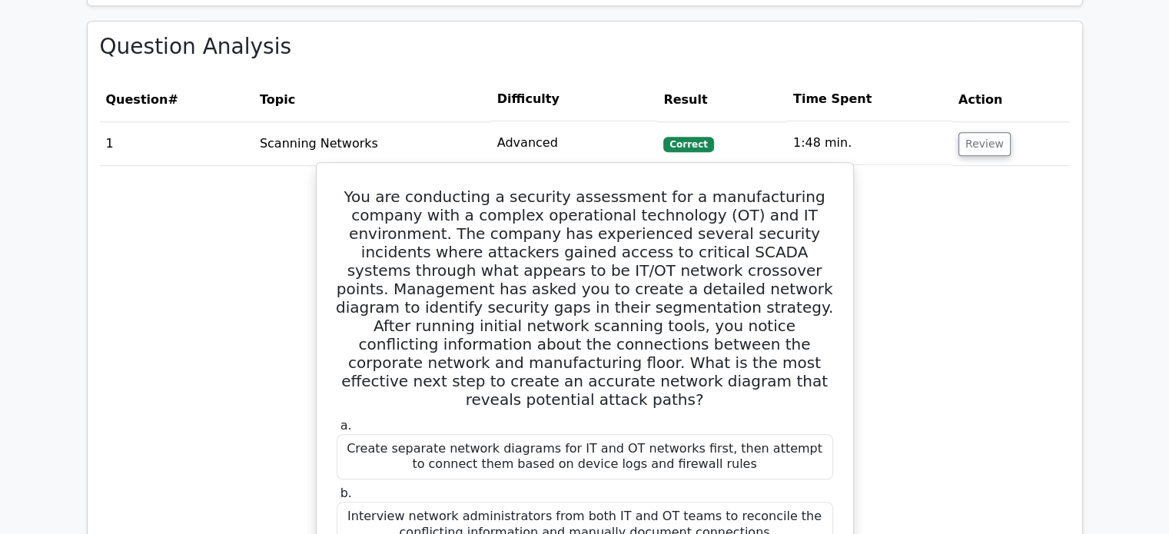
drag, startPoint x: 612, startPoint y: 306, endPoint x: 324, endPoint y: 364, distance: 294.0
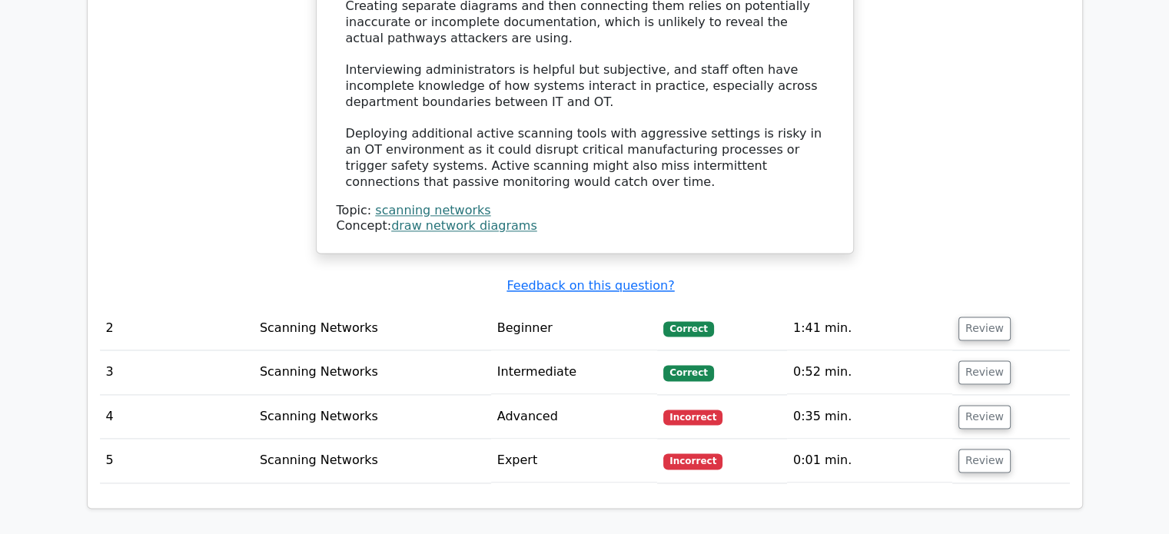
scroll to position [2075, 0]
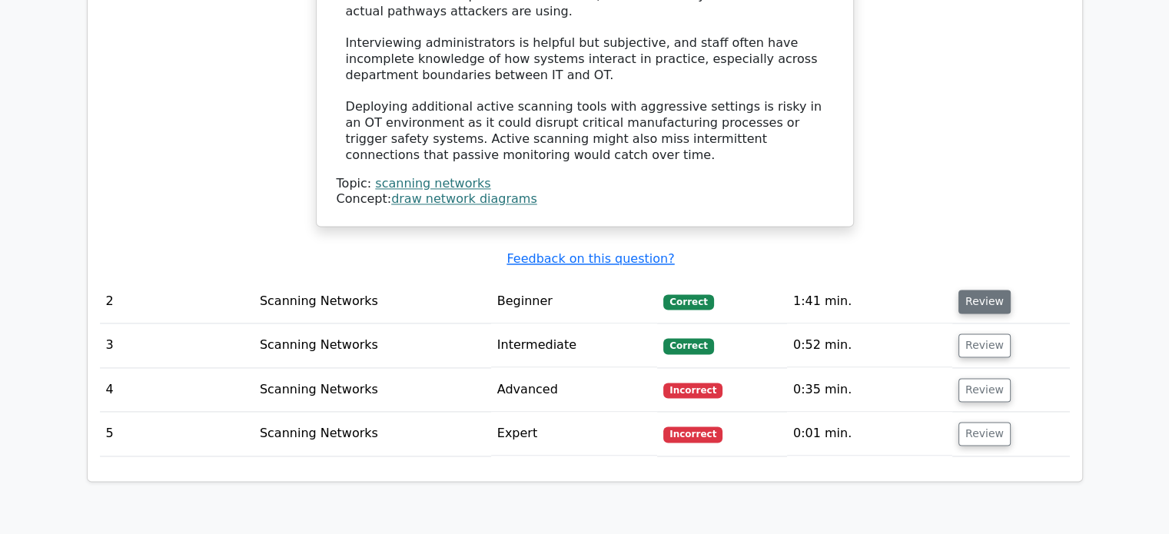
click at [987, 290] on button "Review" at bounding box center [984, 302] width 52 height 24
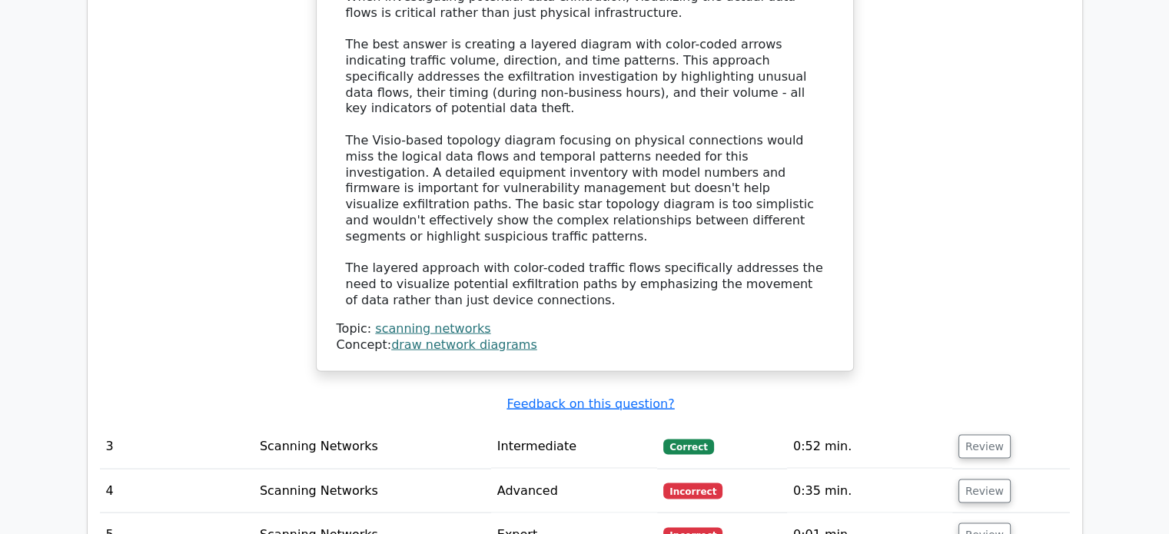
scroll to position [3074, 0]
click at [980, 434] on button "Review" at bounding box center [984, 446] width 52 height 24
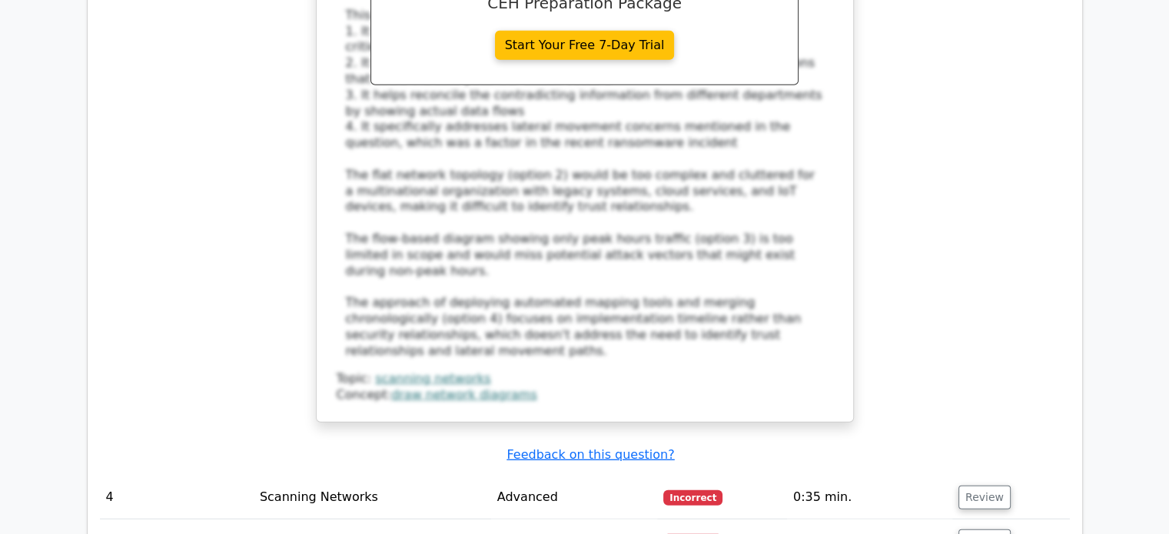
scroll to position [4226, 0]
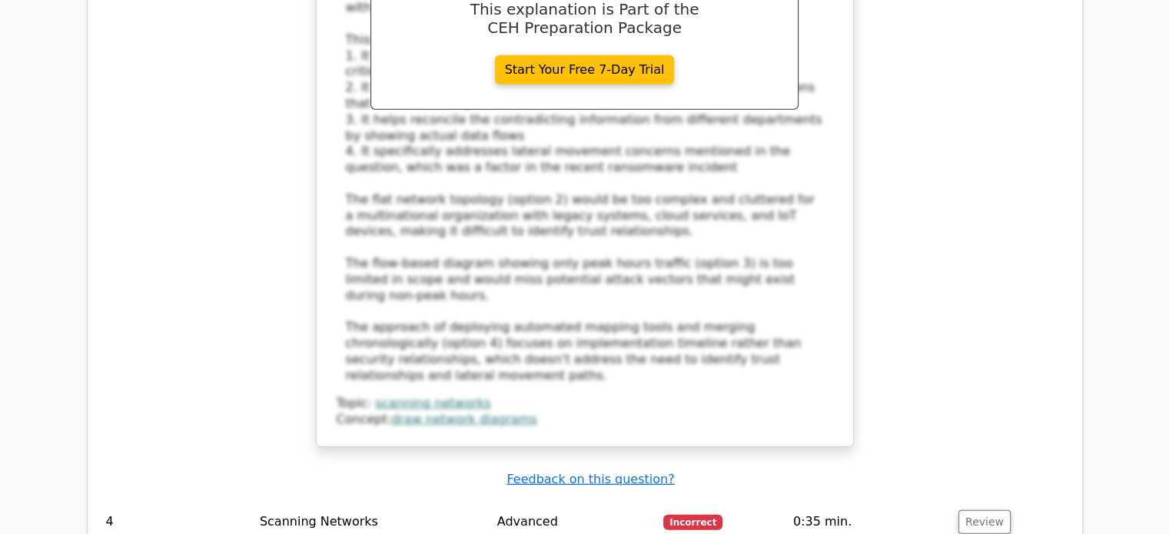
click at [969, 500] on td "Review" at bounding box center [1011, 522] width 118 height 44
click at [974, 510] on button "Review" at bounding box center [984, 522] width 52 height 24
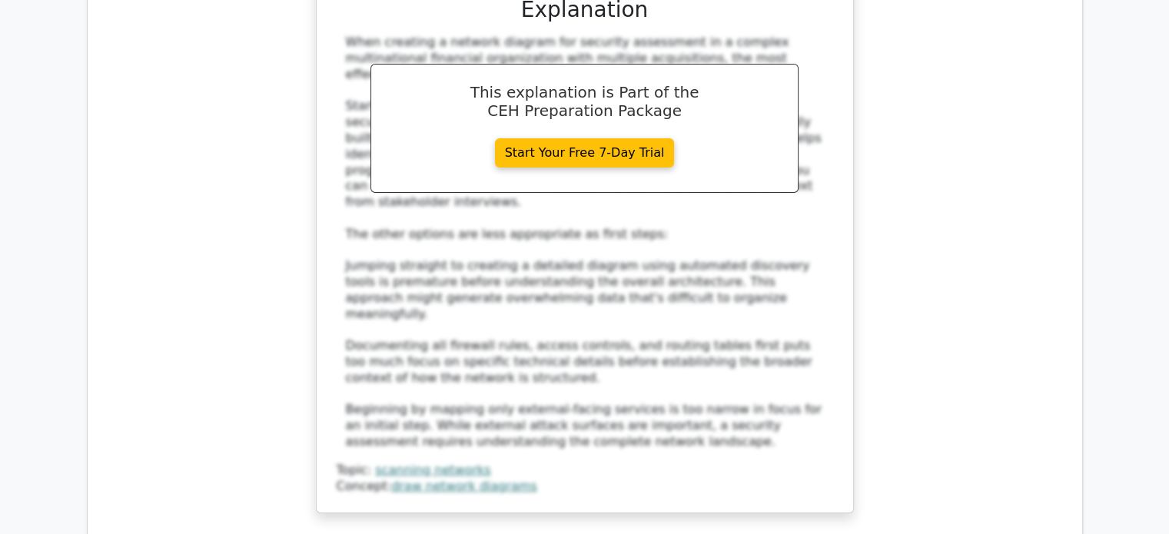
scroll to position [5302, 0]
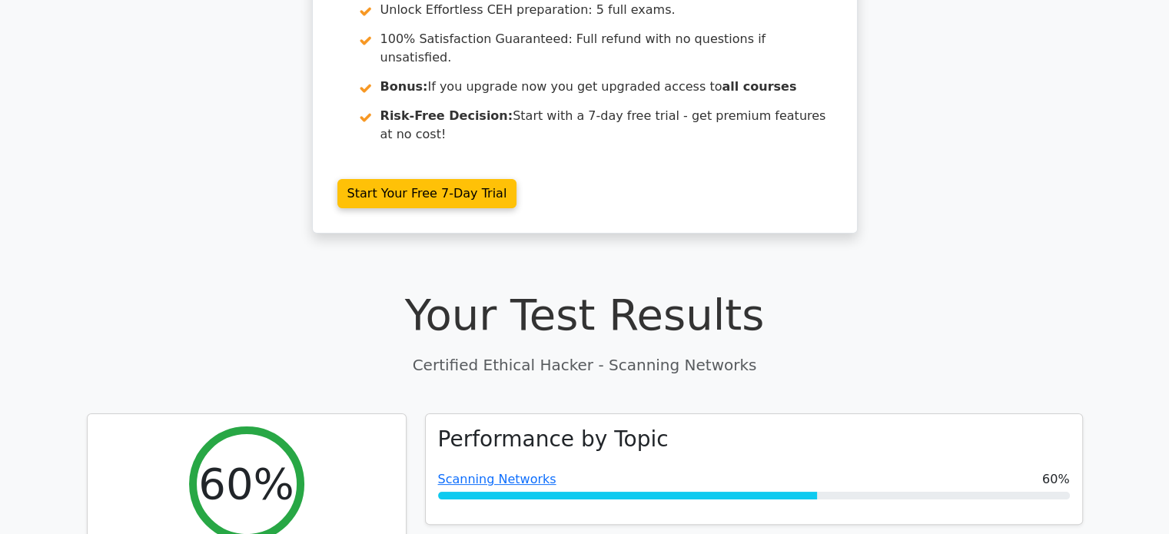
scroll to position [0, 0]
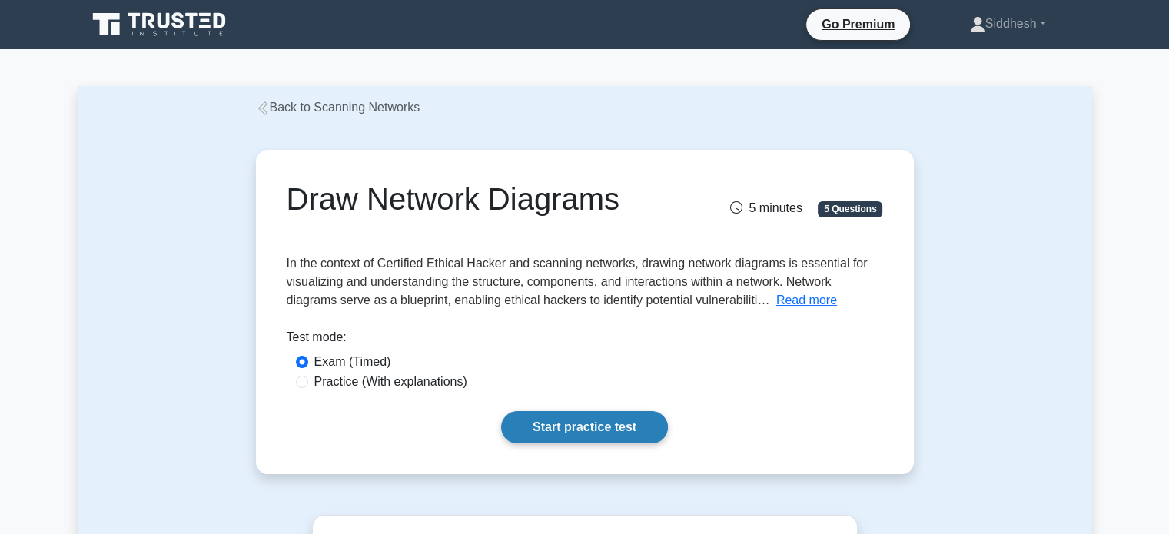
click at [609, 430] on link "Start practice test" at bounding box center [584, 427] width 167 height 32
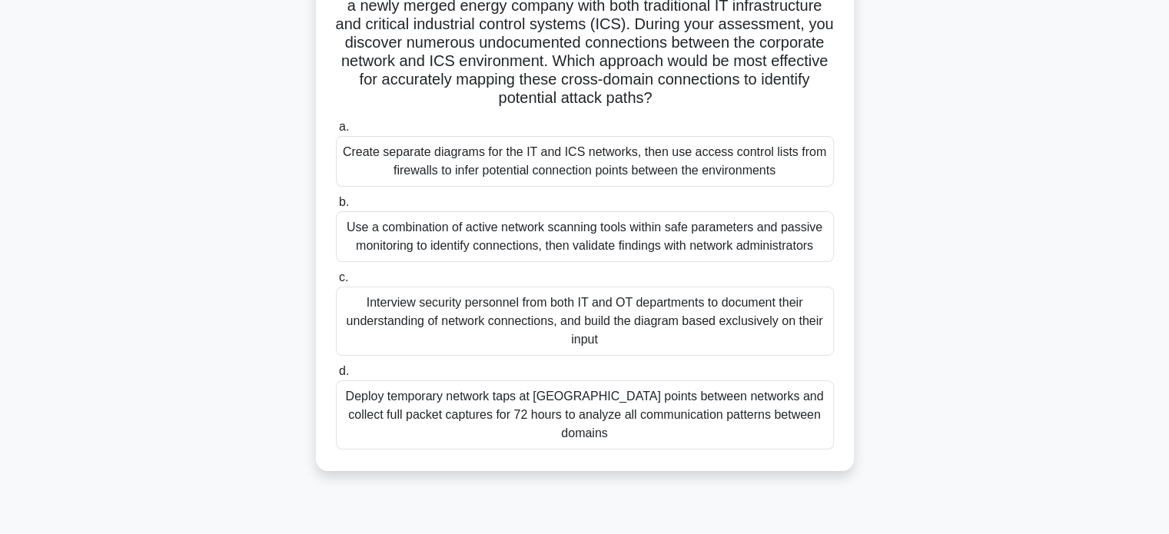
scroll to position [154, 0]
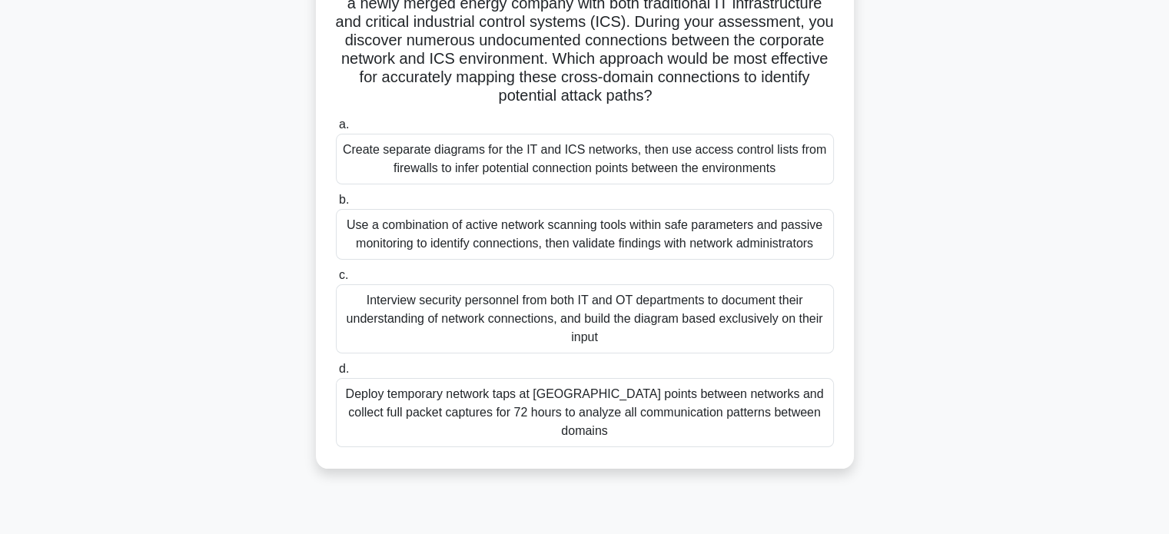
click at [513, 230] on div "Use a combination of active network scanning tools within safe parameters and p…" at bounding box center [585, 234] width 498 height 51
click at [336, 205] on input "b. Use a combination of active network scanning tools within safe parameters an…" at bounding box center [336, 200] width 0 height 10
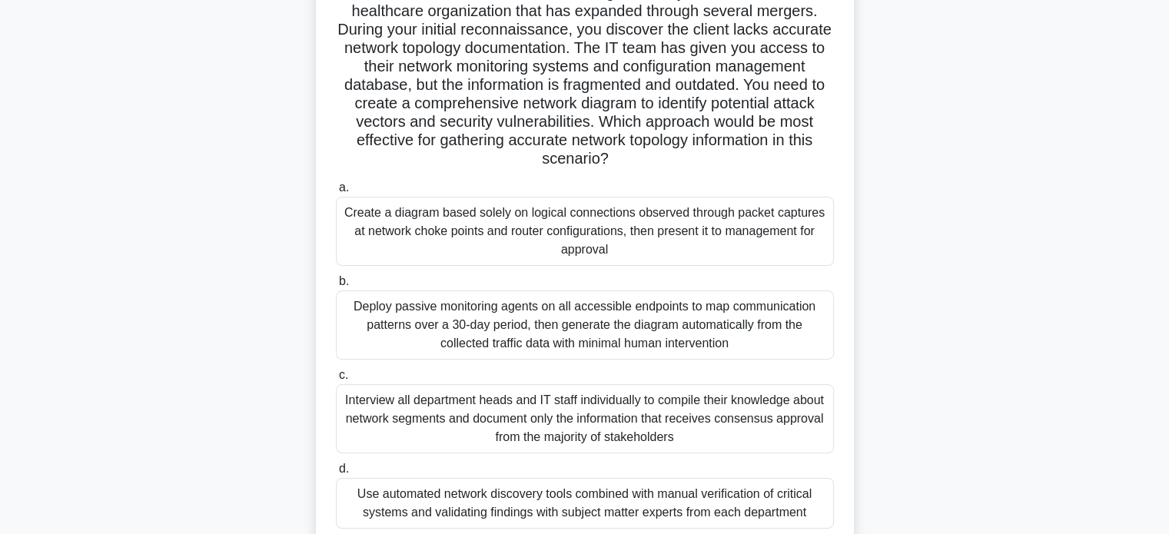
scroll to position [142, 0]
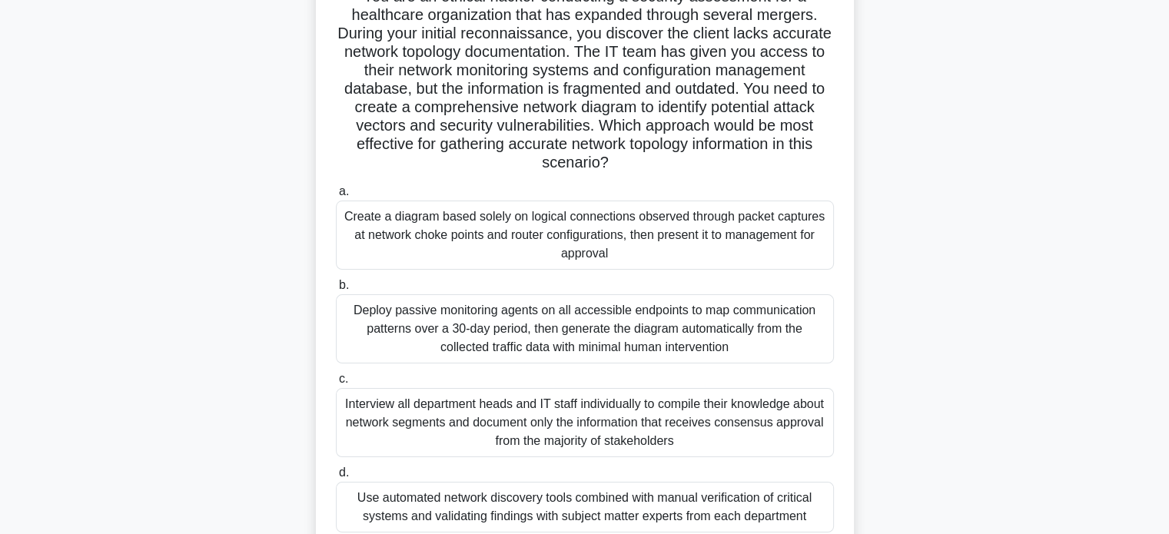
click at [520, 225] on div "Create a diagram based solely on logical connections observed through packet ca…" at bounding box center [585, 235] width 498 height 69
click at [336, 197] on input "a. Create a diagram based solely on logical connections observed through packet…" at bounding box center [336, 192] width 0 height 10
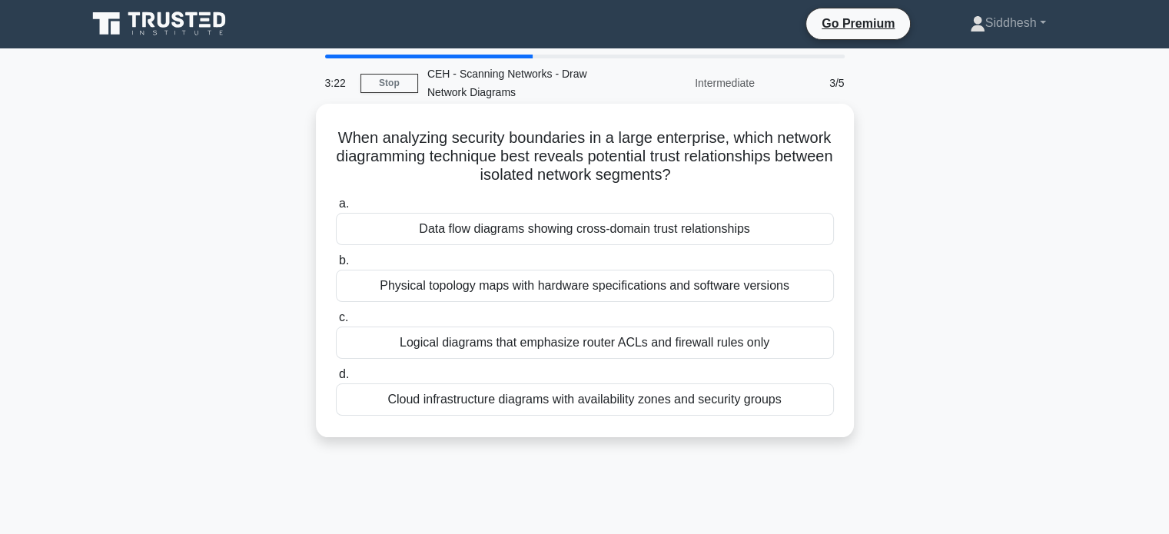
scroll to position [0, 0]
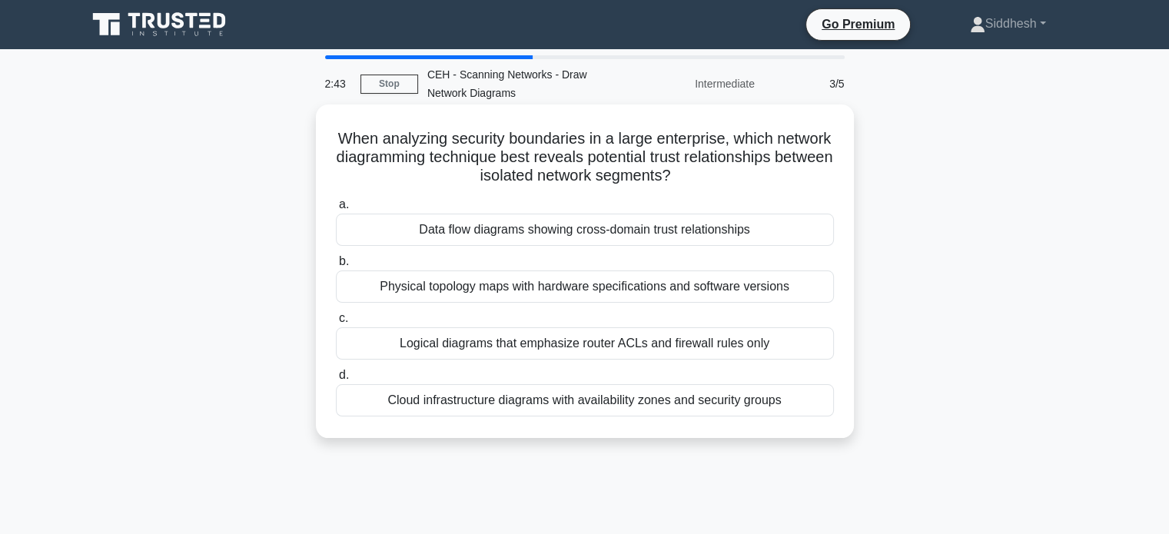
click at [585, 231] on div "Data flow diagrams showing cross-domain trust relationships" at bounding box center [585, 230] width 498 height 32
click at [336, 210] on input "a. Data flow diagrams showing cross-domain trust relationships" at bounding box center [336, 205] width 0 height 10
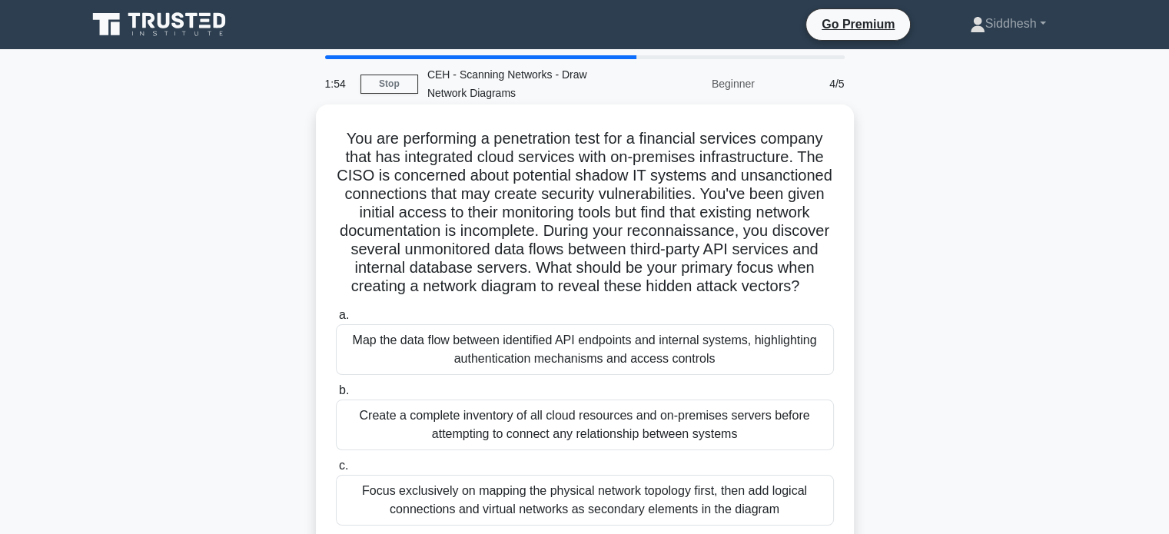
click at [509, 365] on div "Map the data flow between identified API endpoints and internal systems, highli…" at bounding box center [585, 349] width 498 height 51
click at [336, 320] on input "a. Map the data flow between identified API endpoints and internal systems, hig…" at bounding box center [336, 315] width 0 height 10
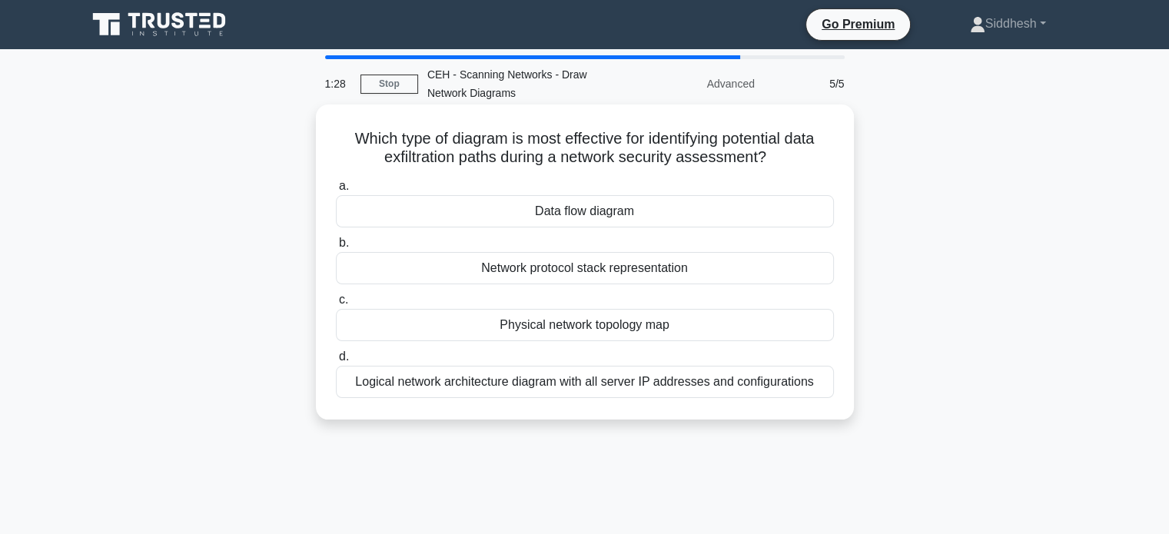
click at [582, 213] on div "Data flow diagram" at bounding box center [585, 211] width 498 height 32
click at [336, 191] on input "a. Data flow diagram" at bounding box center [336, 186] width 0 height 10
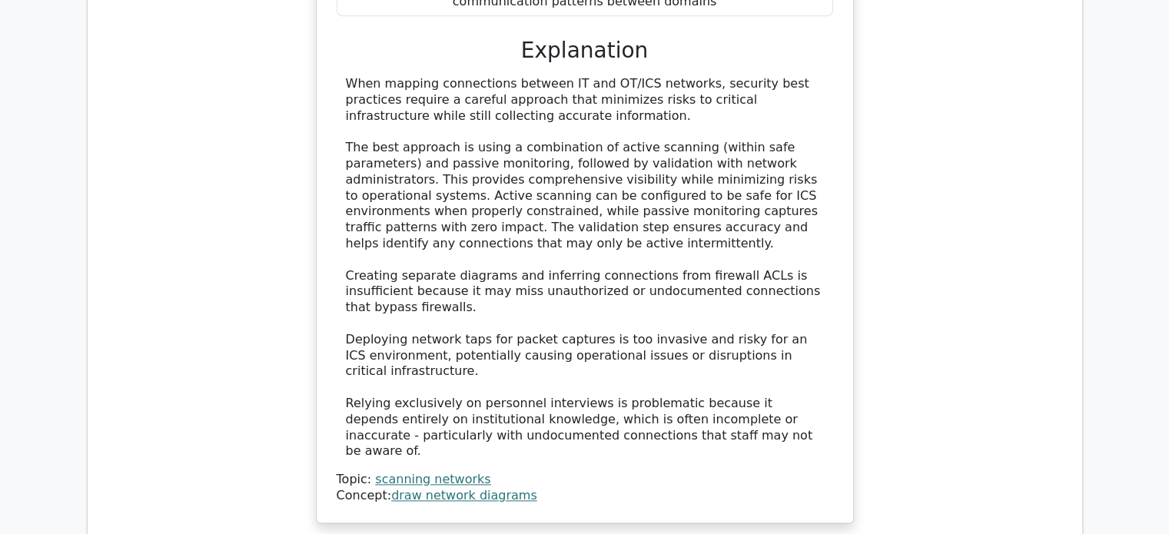
scroll to position [1921, 0]
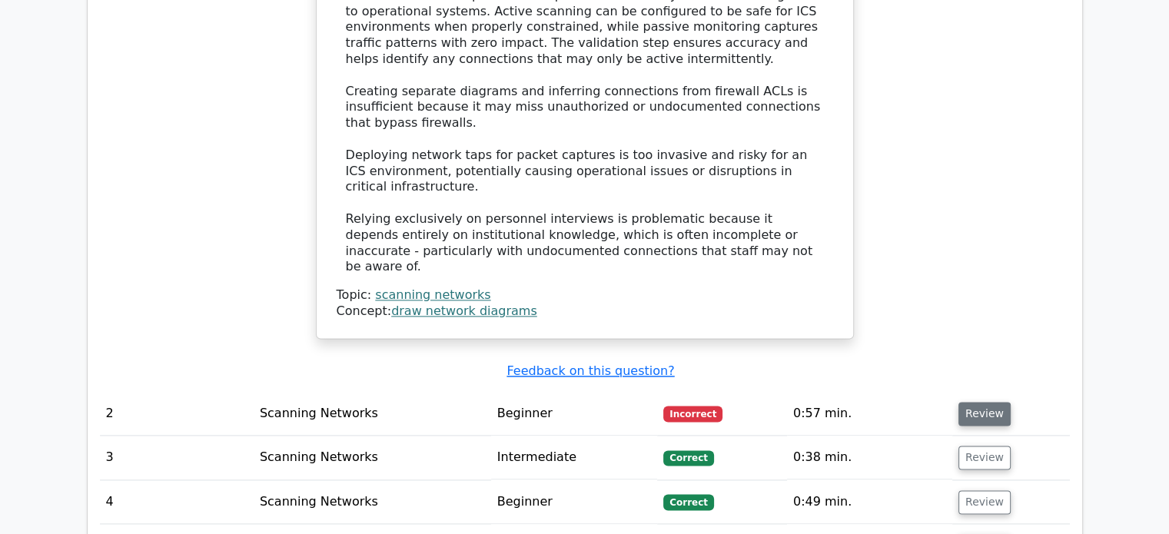
click at [994, 402] on button "Review" at bounding box center [984, 414] width 52 height 24
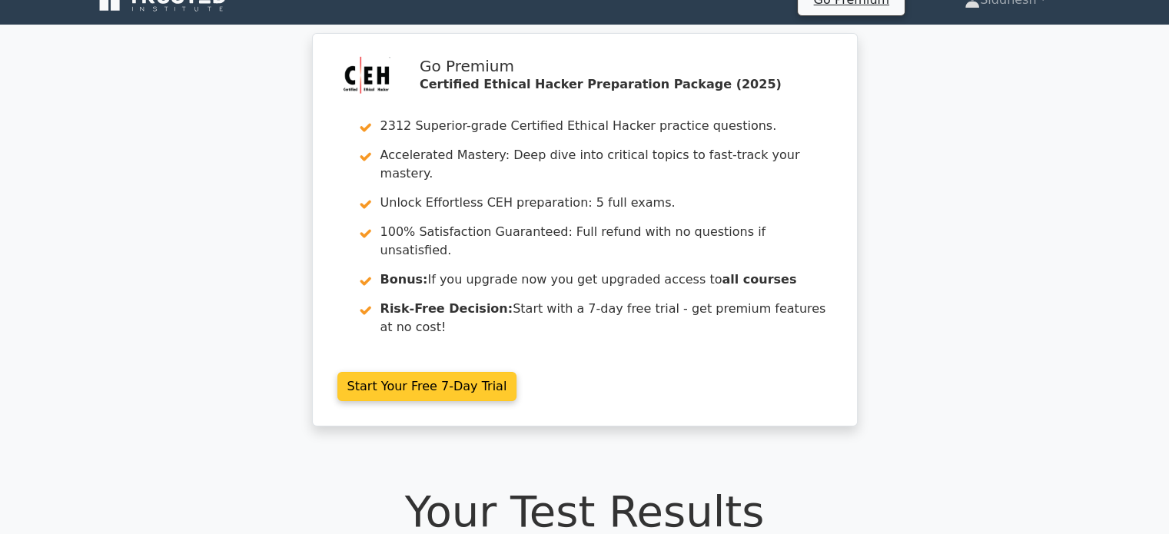
scroll to position [0, 0]
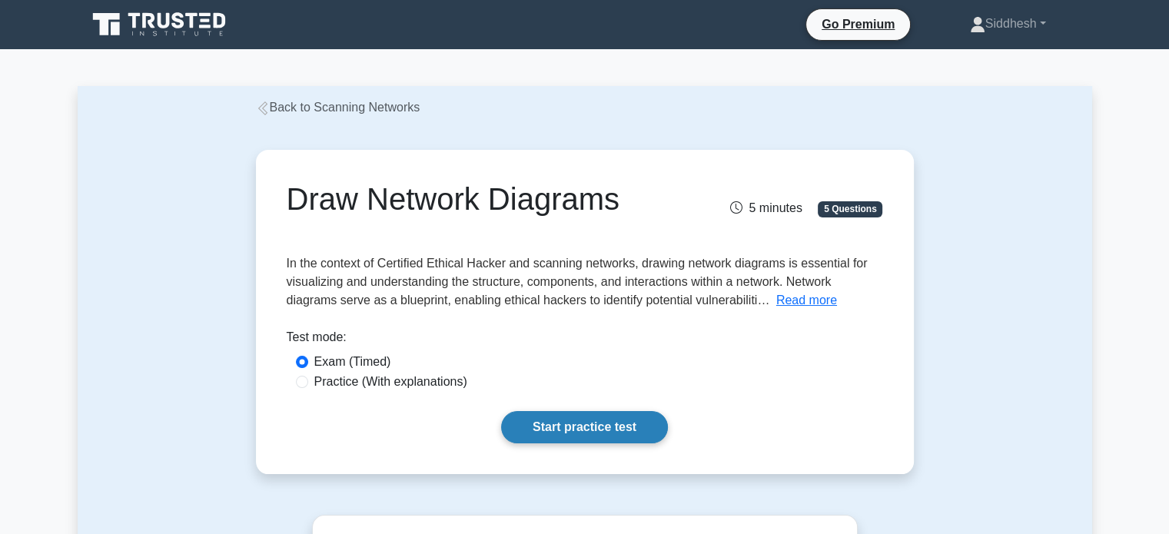
click at [562, 421] on link "Start practice test" at bounding box center [584, 427] width 167 height 32
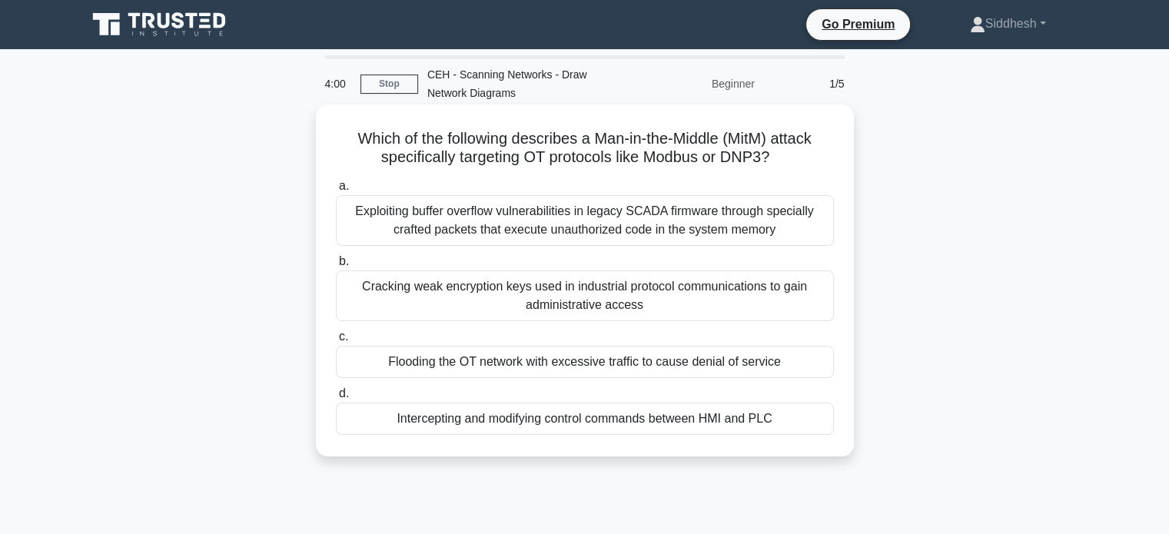
click at [571, 364] on div "Flooding the OT network with excessive traffic to cause denial of service" at bounding box center [585, 362] width 498 height 32
click at [336, 342] on input "c. Flooding the OT network with excessive traffic to cause denial of service" at bounding box center [336, 337] width 0 height 10
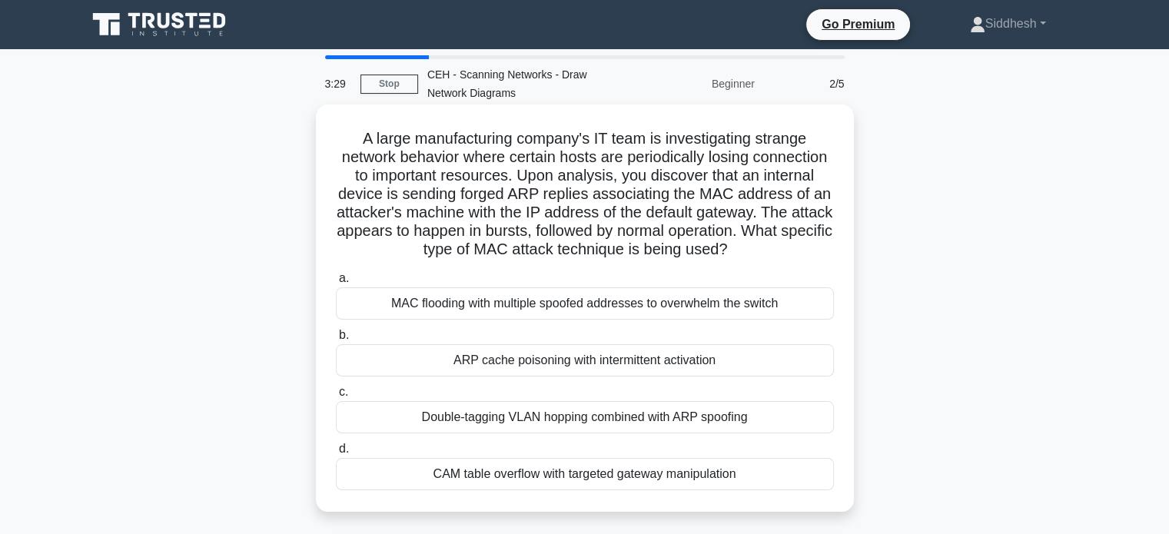
scroll to position [77, 0]
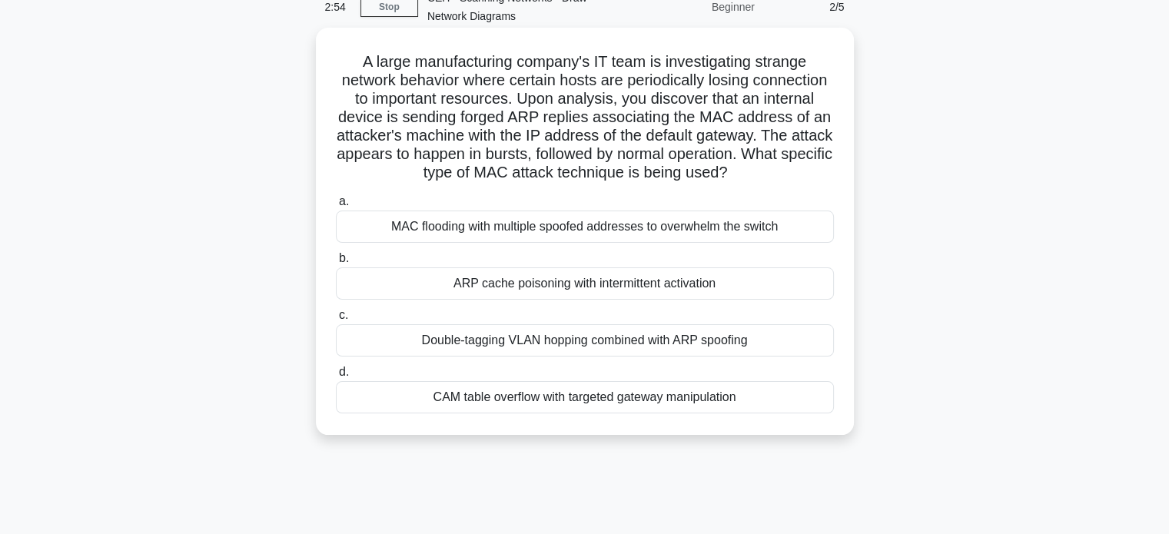
click at [685, 300] on div "ARP cache poisoning with intermittent activation" at bounding box center [585, 283] width 498 height 32
click at [336, 264] on input "b. ARP cache poisoning with intermittent activation" at bounding box center [336, 259] width 0 height 10
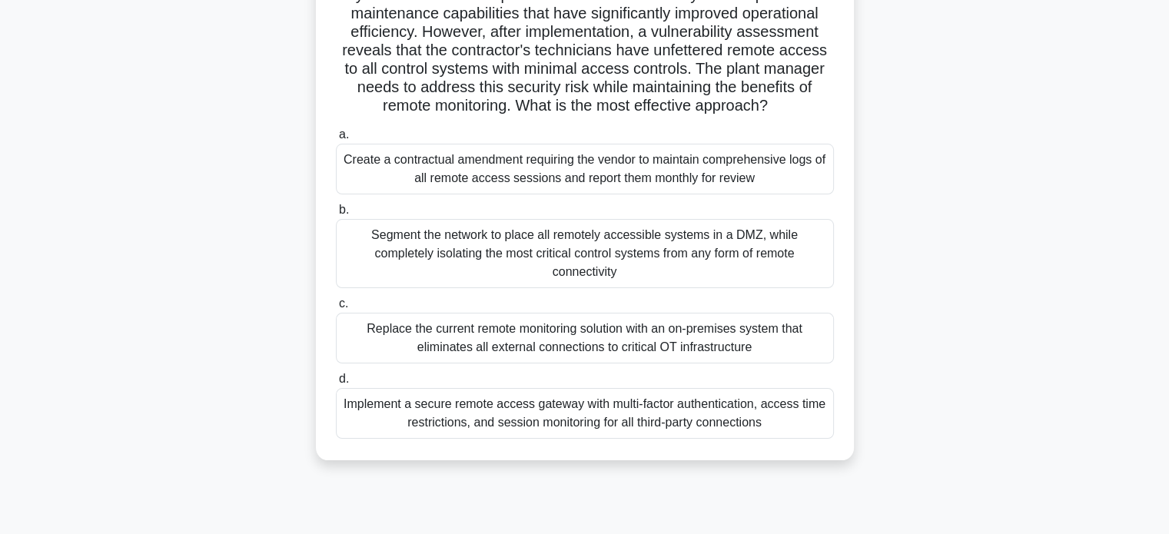
scroll to position [154, 0]
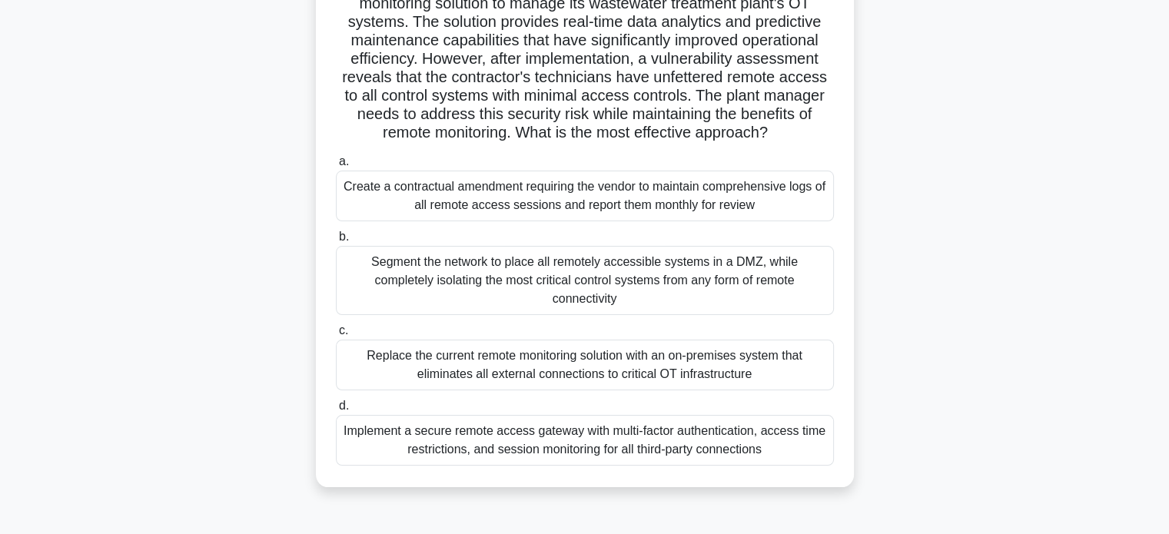
click at [695, 356] on div "Replace the current remote monitoring solution with an on-premises system that …" at bounding box center [585, 365] width 498 height 51
click at [336, 336] on input "c. Replace the current remote monitoring solution with an on-premises system th…" at bounding box center [336, 331] width 0 height 10
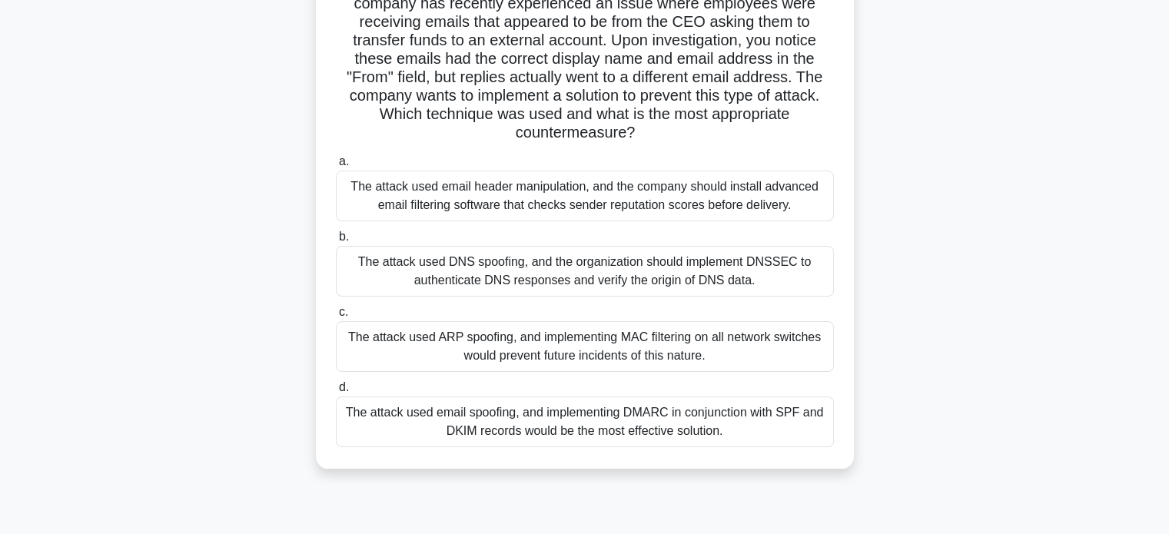
click at [440, 423] on div "The attack used email spoofing, and implementing DMARC in conjunction with SPF …" at bounding box center [585, 421] width 498 height 51
click at [336, 393] on input "d. The attack used email spoofing, and implementing DMARC in conjunction with S…" at bounding box center [336, 388] width 0 height 10
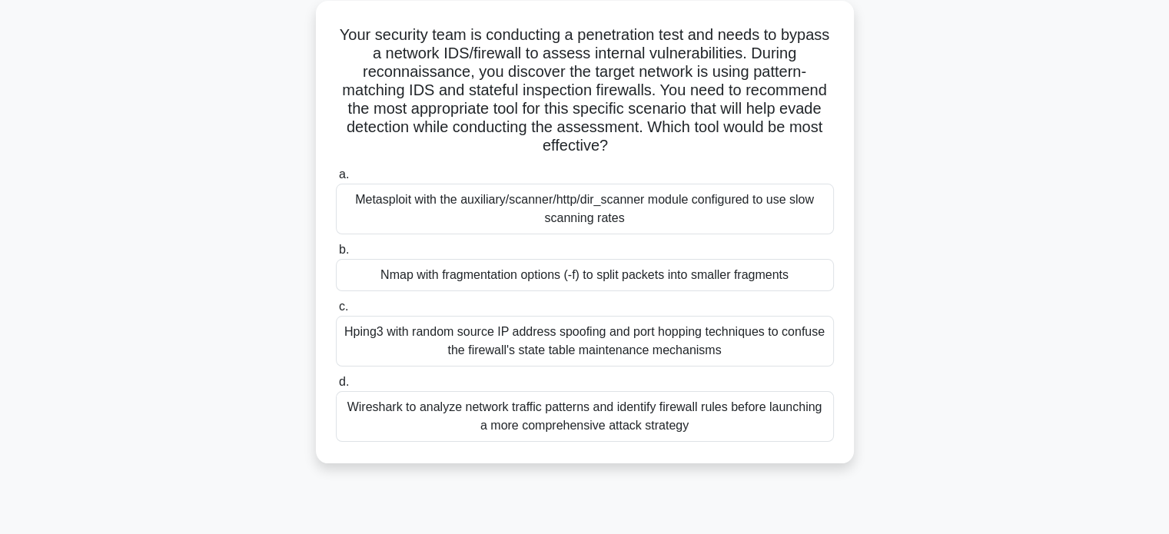
scroll to position [77, 0]
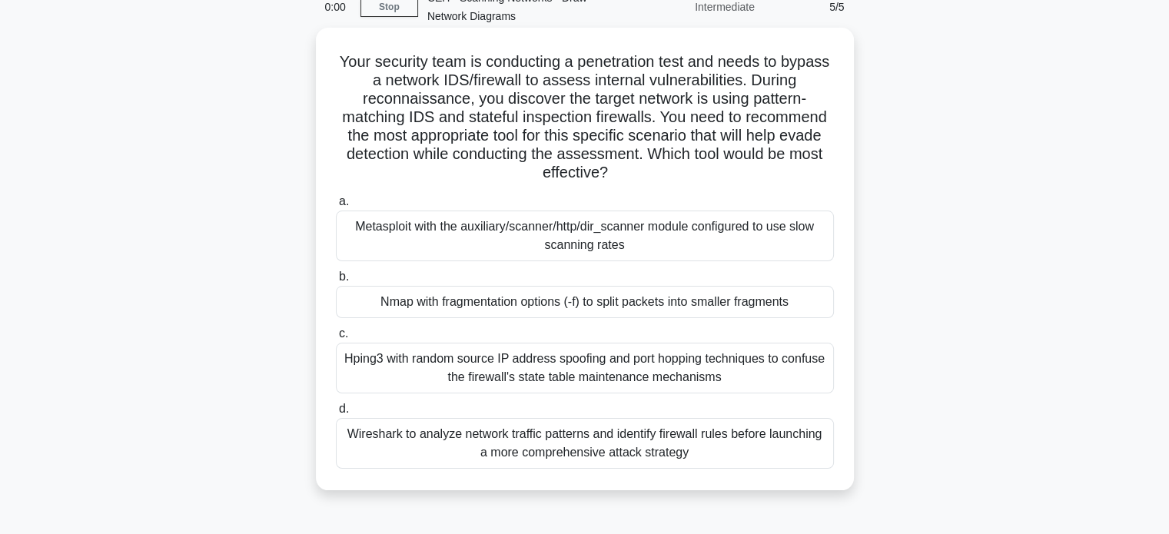
click at [514, 237] on div "Metasploit with the auxiliary/scanner/http/dir_scanner module configured to use…" at bounding box center [585, 236] width 498 height 51
click at [336, 207] on input "a. Metasploit with the auxiliary/scanner/http/dir_scanner module configured to …" at bounding box center [336, 202] width 0 height 10
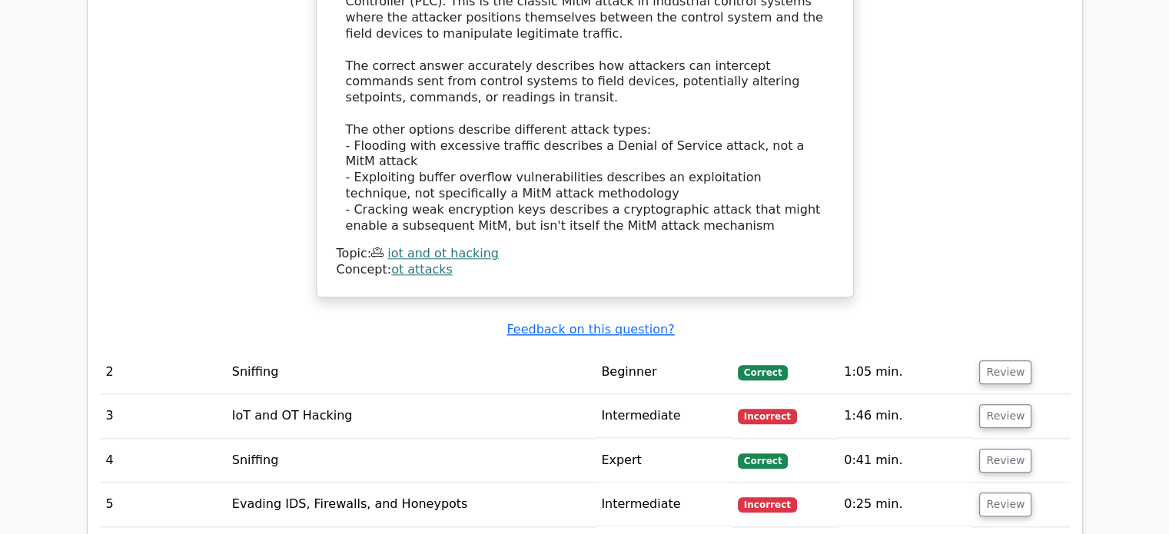
scroll to position [1690, 0]
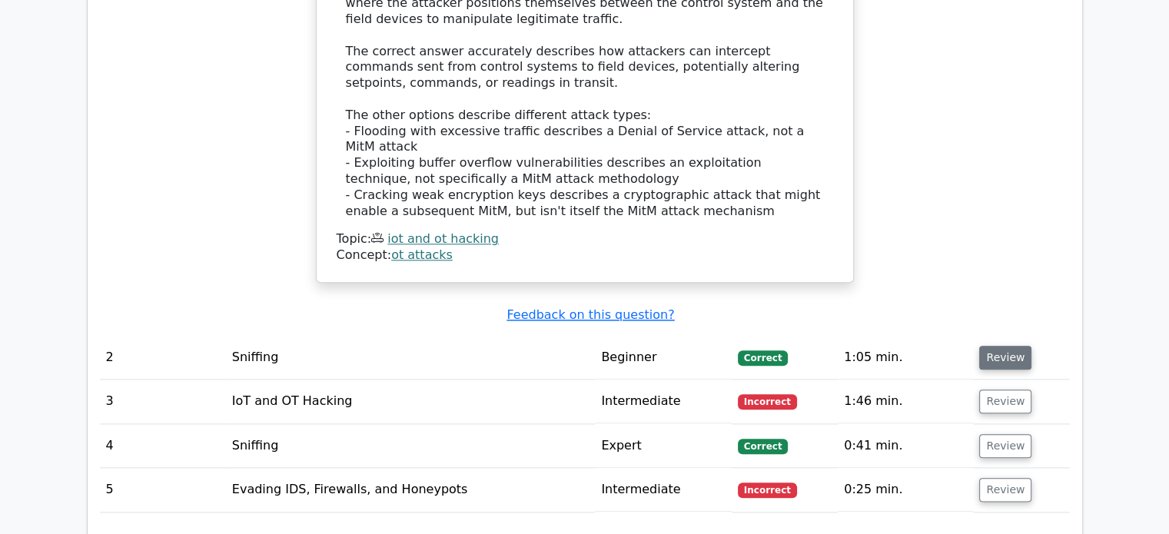
click at [1003, 346] on button "Review" at bounding box center [1005, 358] width 52 height 24
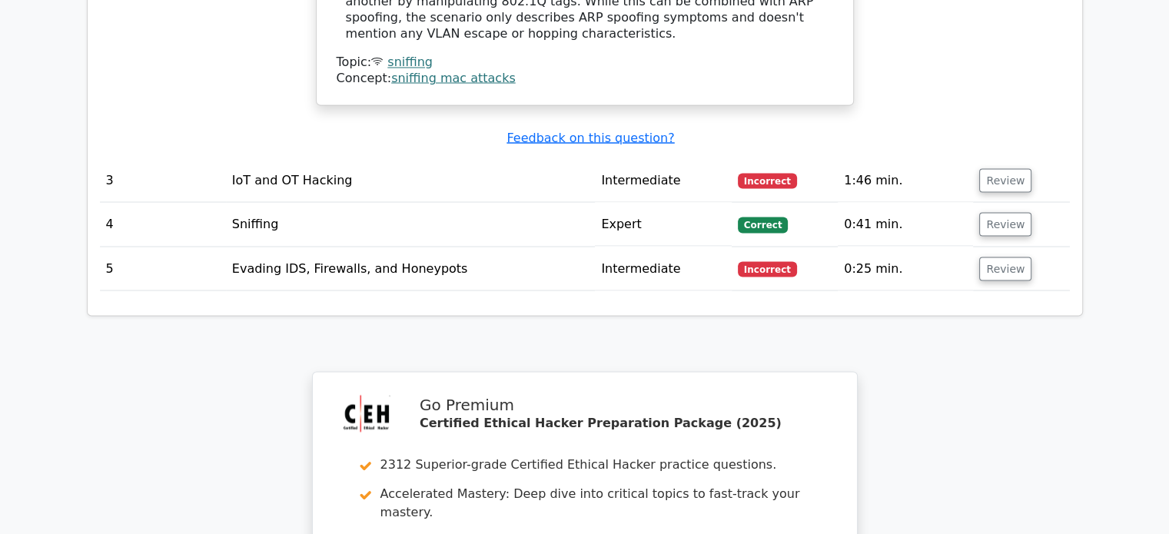
scroll to position [2536, 0]
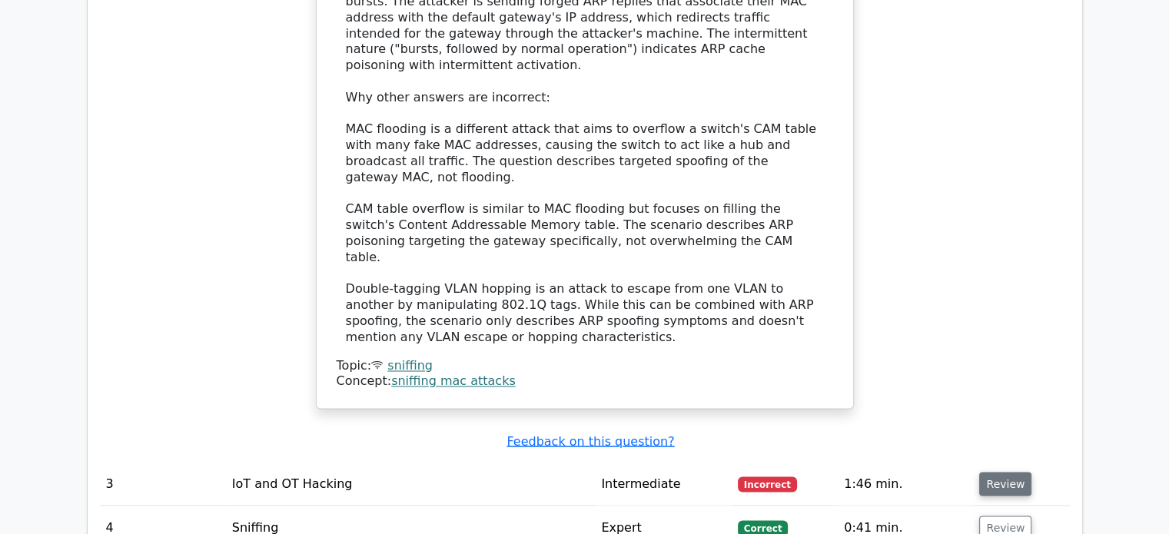
click at [989, 472] on button "Review" at bounding box center [1005, 484] width 52 height 24
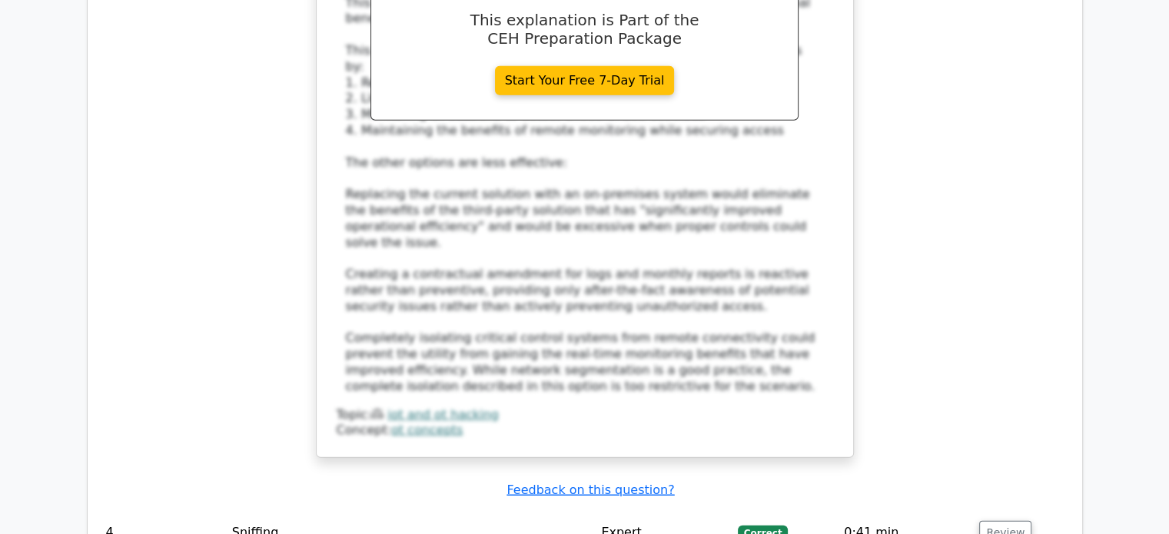
scroll to position [3688, 0]
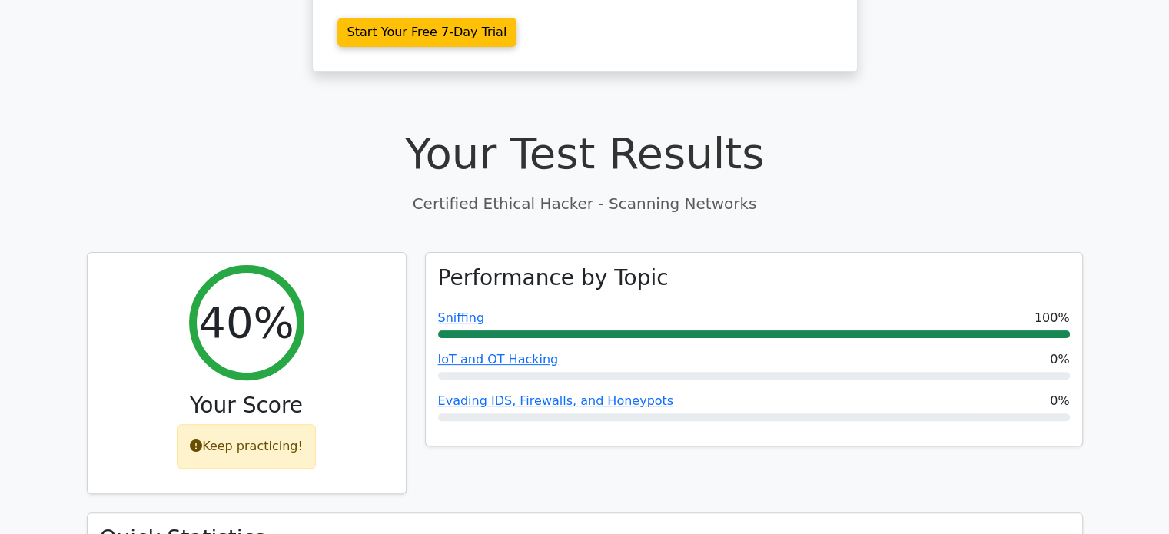
scroll to position [0, 0]
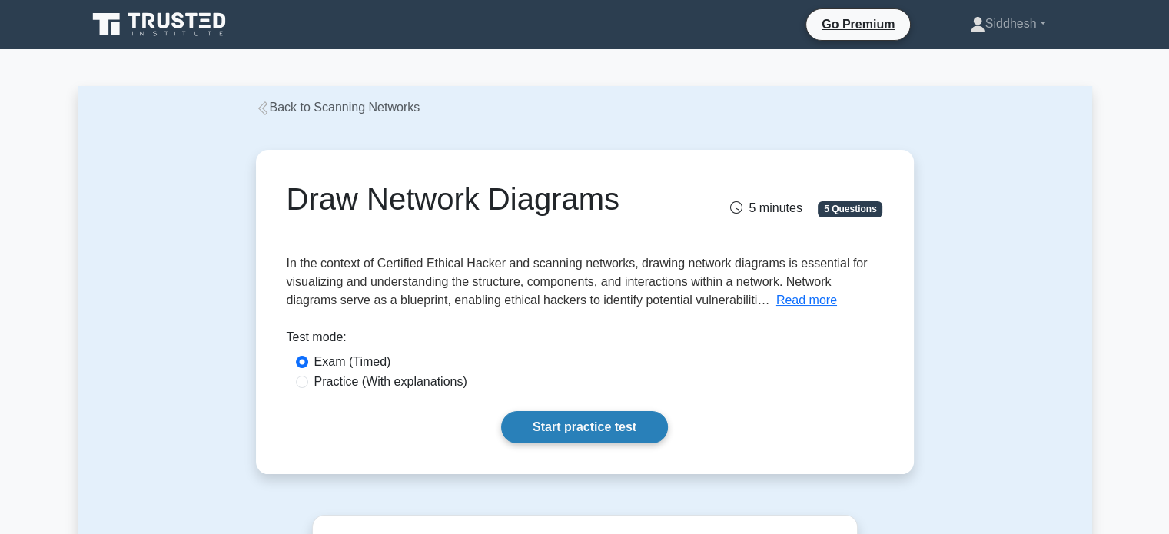
click at [569, 417] on link "Start practice test" at bounding box center [584, 427] width 167 height 32
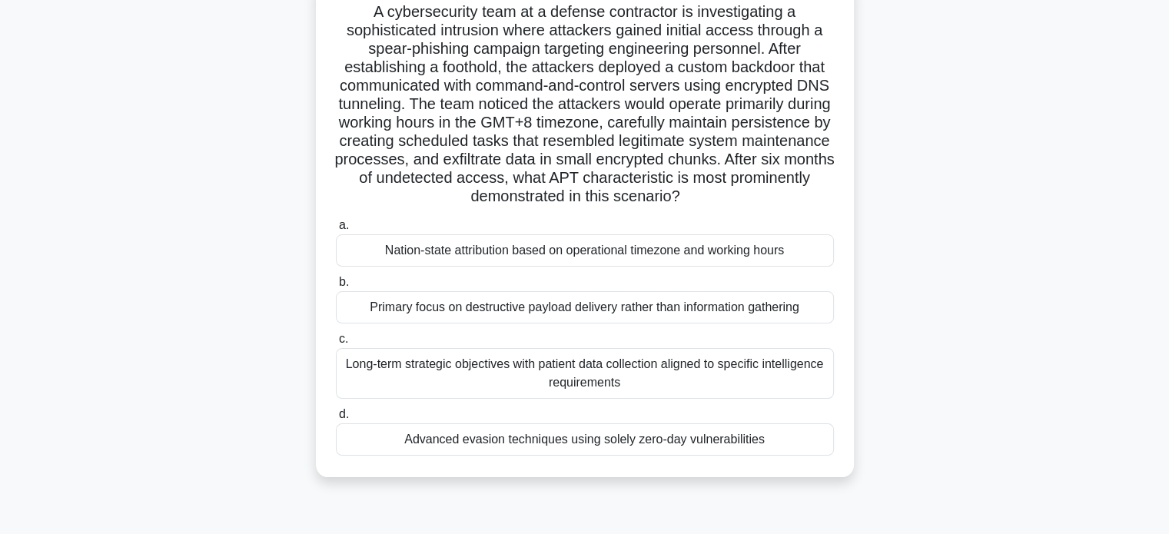
scroll to position [154, 0]
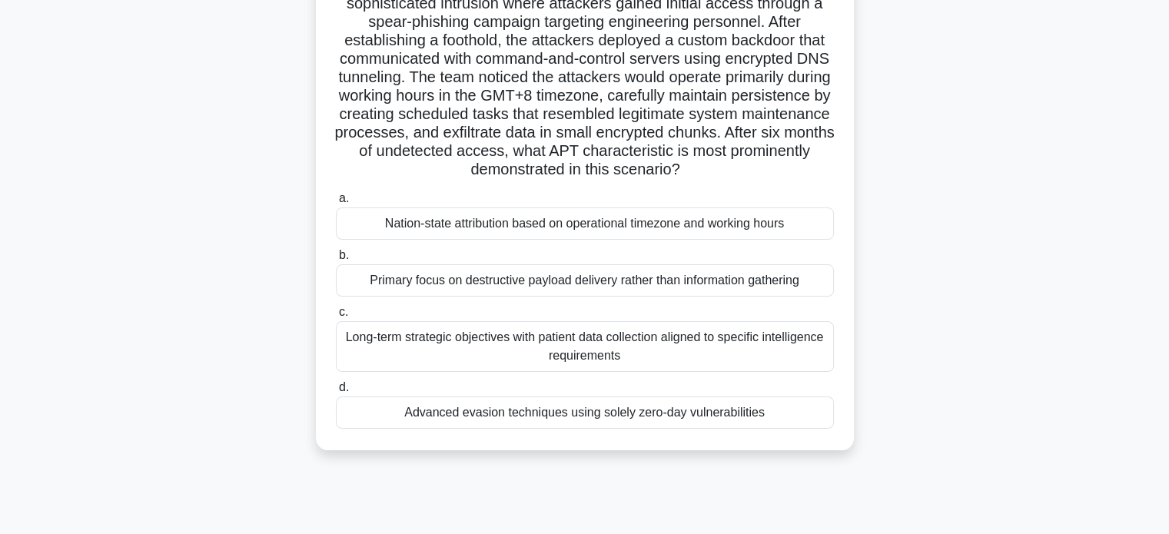
click at [641, 346] on div "Long-term strategic objectives with patient data collection aligned to specific…" at bounding box center [585, 346] width 498 height 51
click at [615, 357] on div "Long-term strategic objectives with patient data collection aligned to specific…" at bounding box center [585, 346] width 498 height 51
click at [723, 356] on div "Long-term strategic objectives with patient data collection aligned to specific…" at bounding box center [585, 346] width 498 height 51
click at [336, 317] on input "c. Long-term strategic objectives with patient data collection aligned to speci…" at bounding box center [336, 312] width 0 height 10
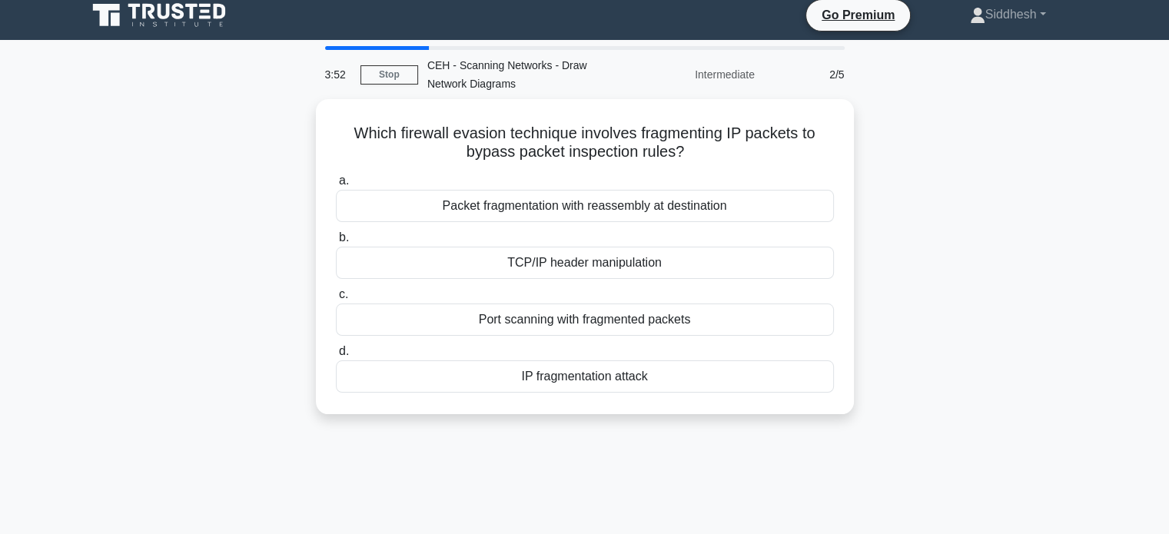
scroll to position [0, 0]
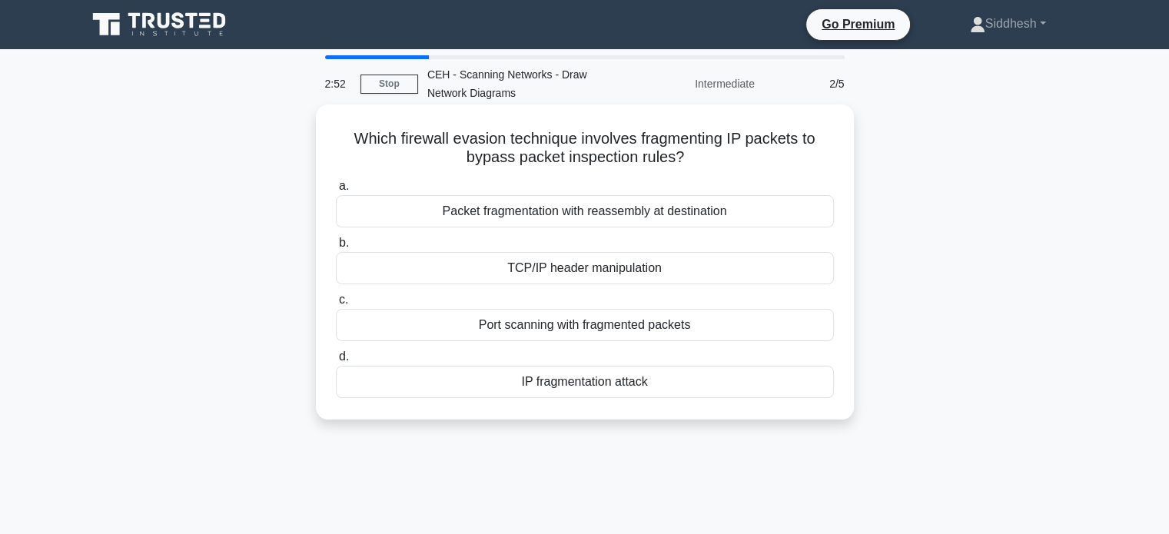
click at [642, 325] on div "Port scanning with fragmented packets" at bounding box center [585, 325] width 498 height 32
click at [336, 305] on input "c. Port scanning with fragmented packets" at bounding box center [336, 300] width 0 height 10
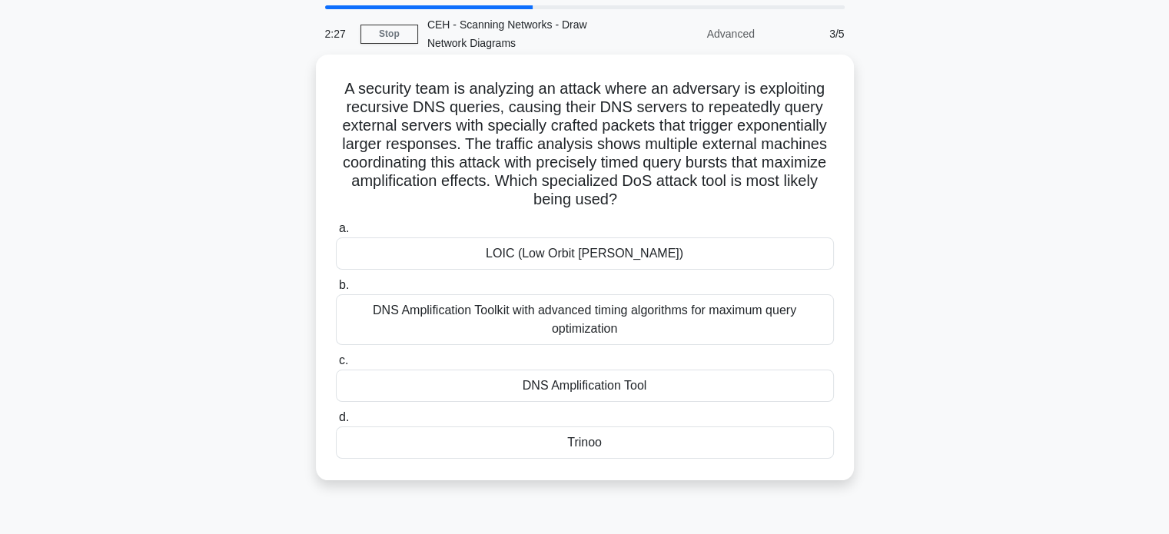
scroll to position [77, 0]
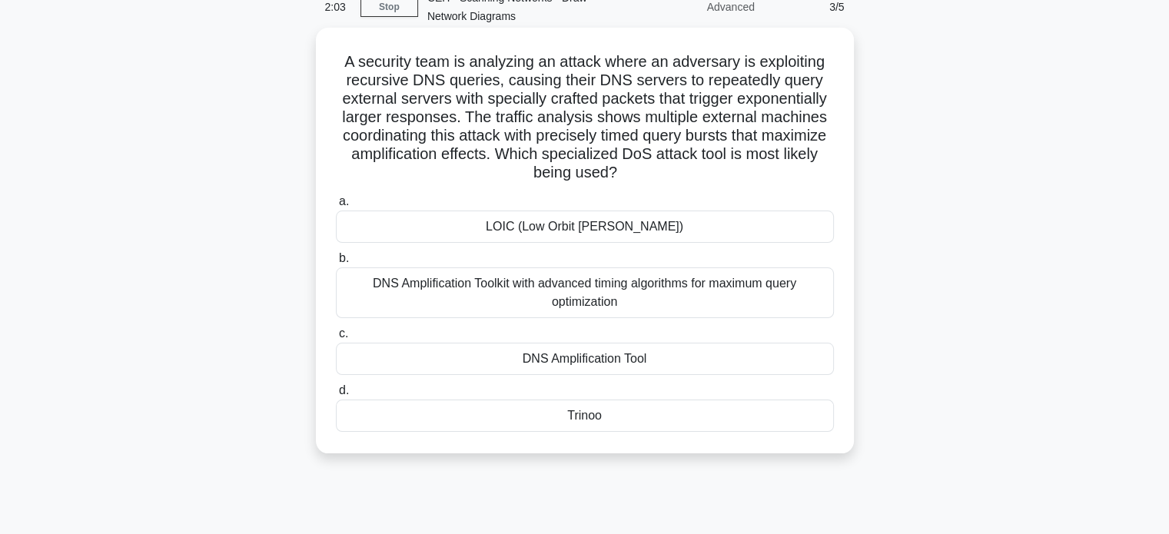
click at [645, 303] on div "DNS Amplification Toolkit with advanced timing algorithms for maximum query opt…" at bounding box center [585, 292] width 498 height 51
click at [336, 264] on input "b. DNS Amplification Toolkit with advanced timing algorithms for maximum query …" at bounding box center [336, 259] width 0 height 10
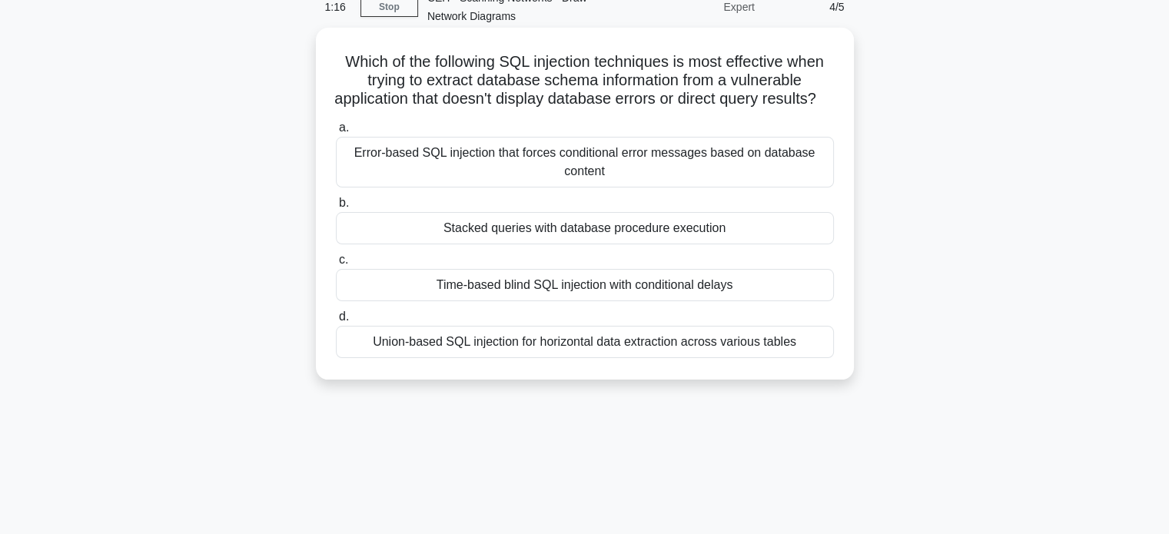
click at [544, 358] on div "Union-based SQL injection for horizontal data extraction across various tables" at bounding box center [585, 342] width 498 height 32
click at [336, 322] on input "d. Union-based SQL injection for horizontal data extraction across various tabl…" at bounding box center [336, 317] width 0 height 10
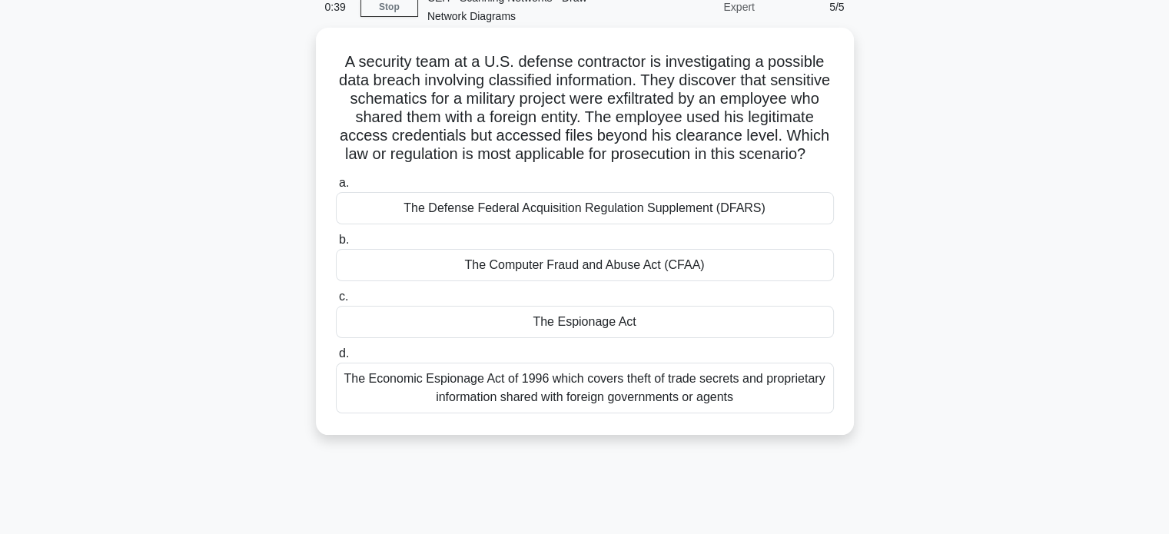
click at [762, 413] on div "The Economic Espionage Act of 1996 which covers theft of trade secrets and prop…" at bounding box center [585, 388] width 498 height 51
click at [336, 359] on input "d. The Economic Espionage Act of 1996 which covers theft of trade secrets and p…" at bounding box center [336, 354] width 0 height 10
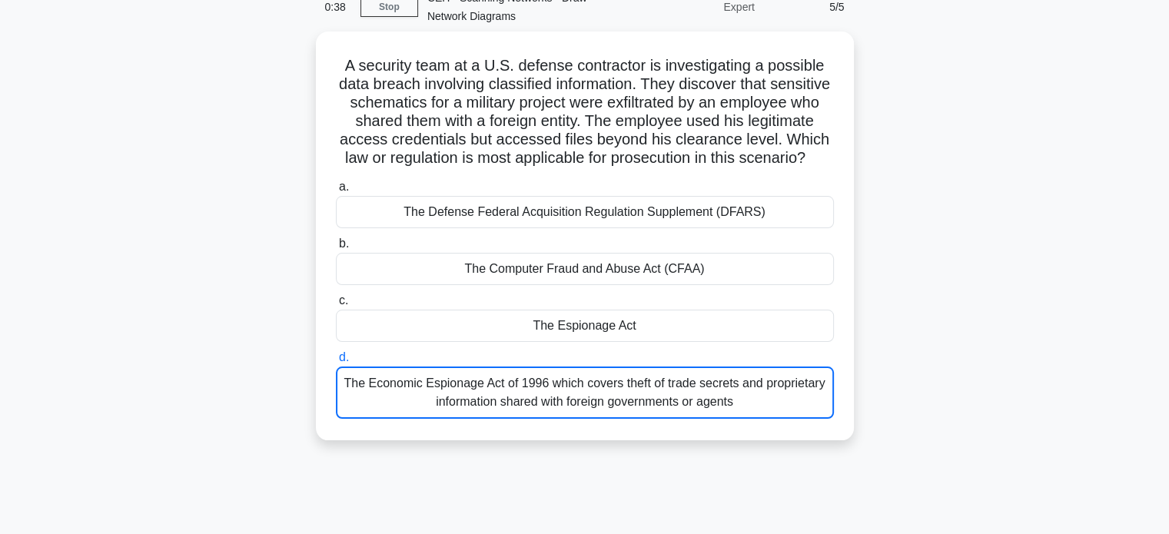
scroll to position [58, 0]
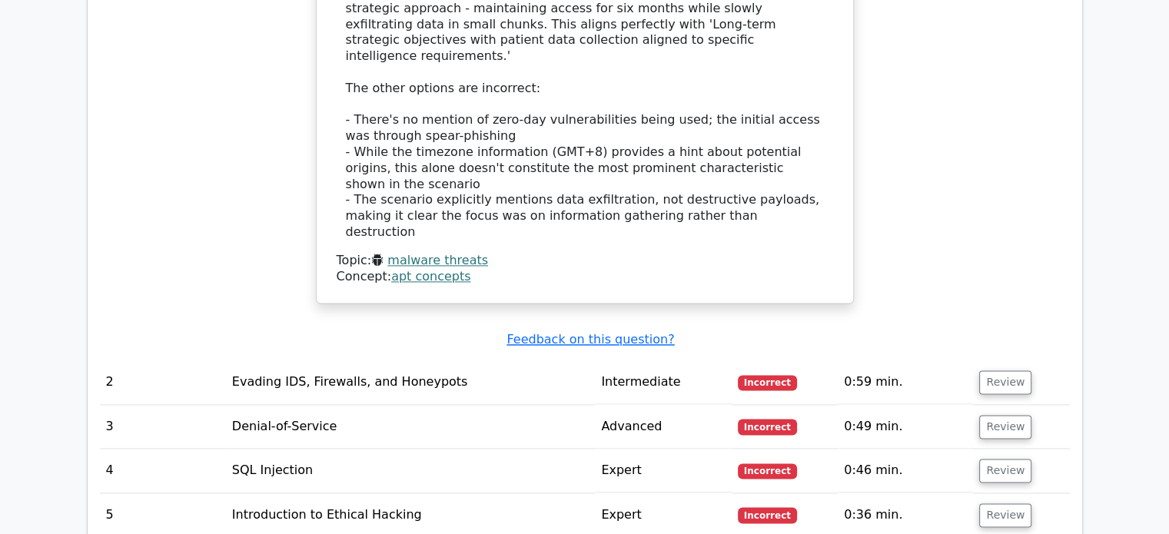
scroll to position [2151, 0]
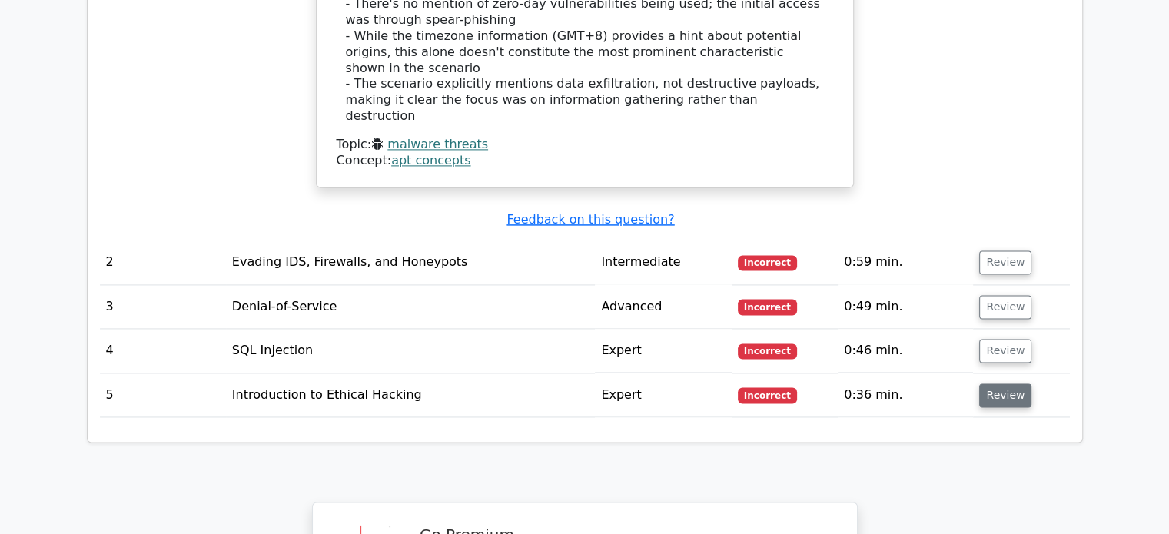
click at [990, 383] on button "Review" at bounding box center [1005, 395] width 52 height 24
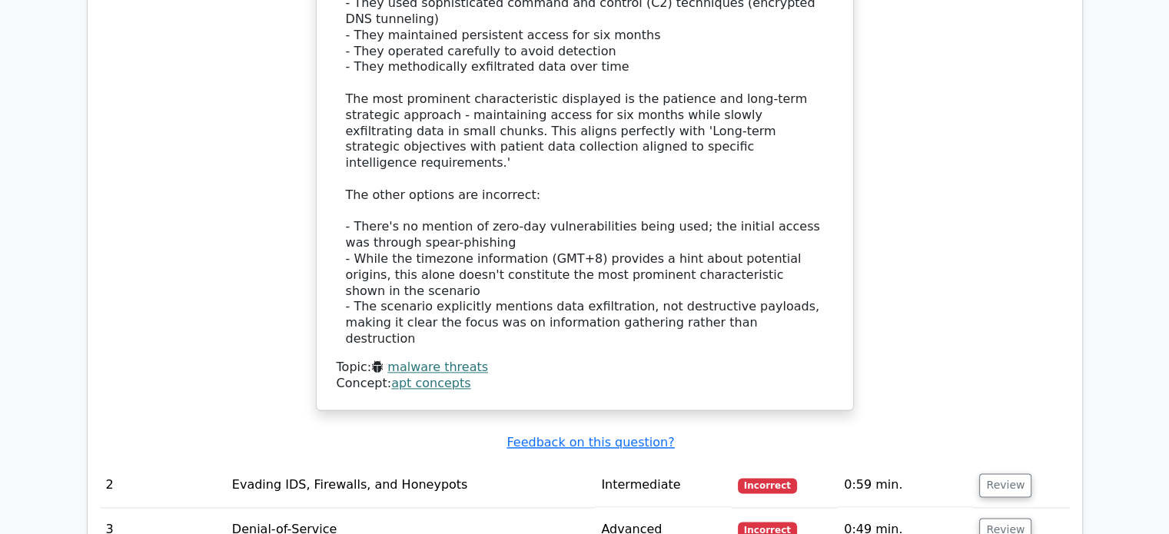
scroll to position [1921, 0]
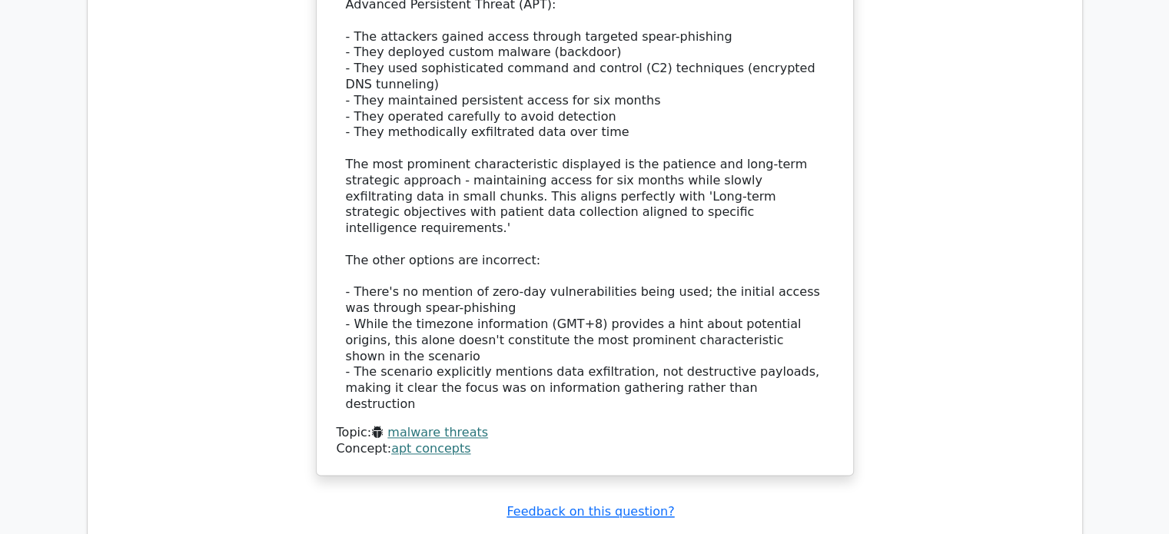
scroll to position [1998, 0]
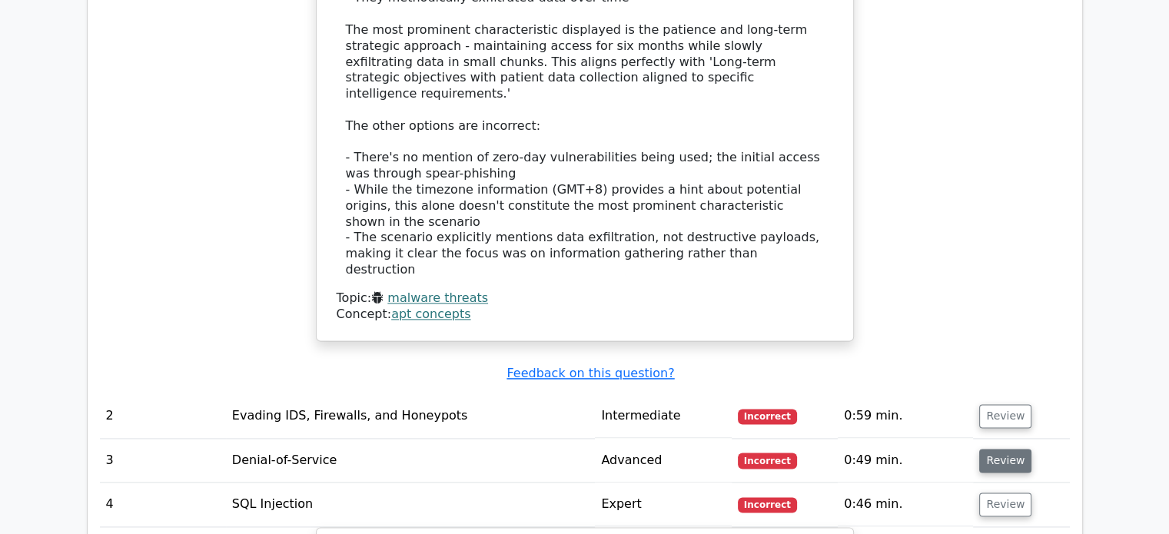
click at [988, 449] on button "Review" at bounding box center [1005, 461] width 52 height 24
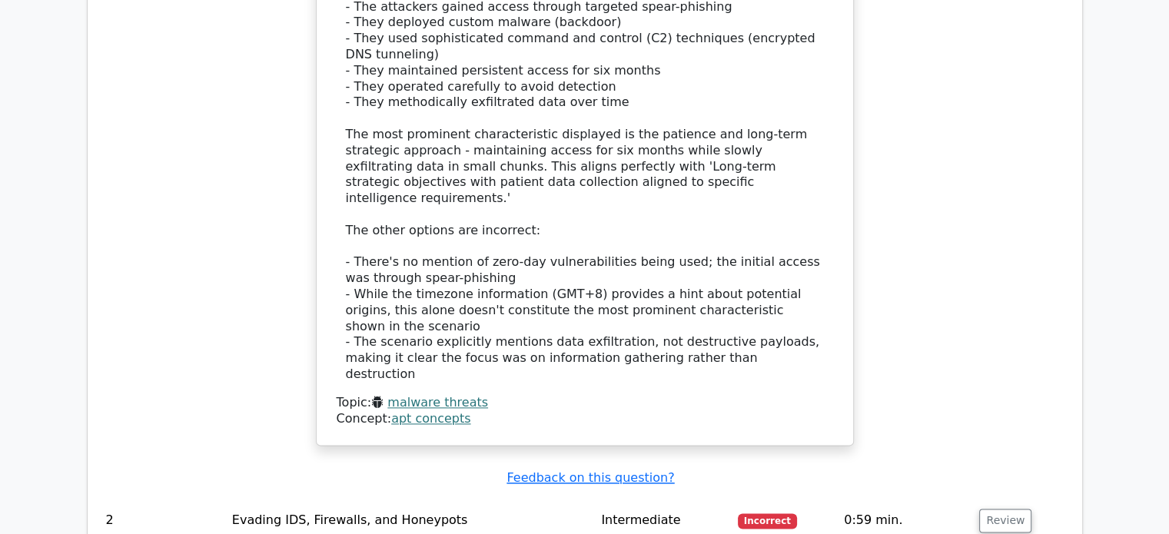
scroll to position [1921, 0]
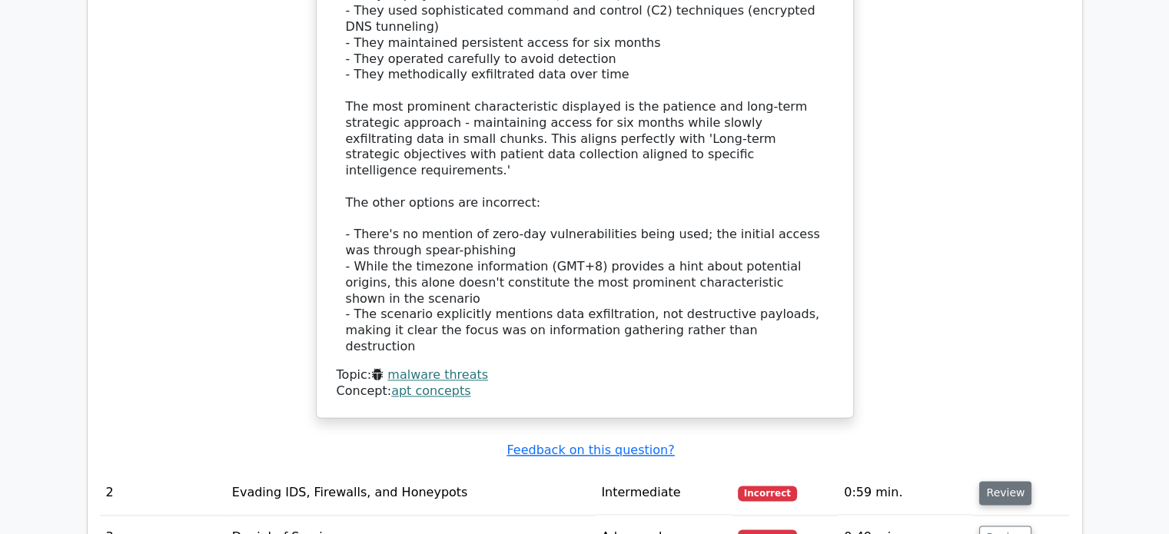
click at [994, 481] on button "Review" at bounding box center [1005, 493] width 52 height 24
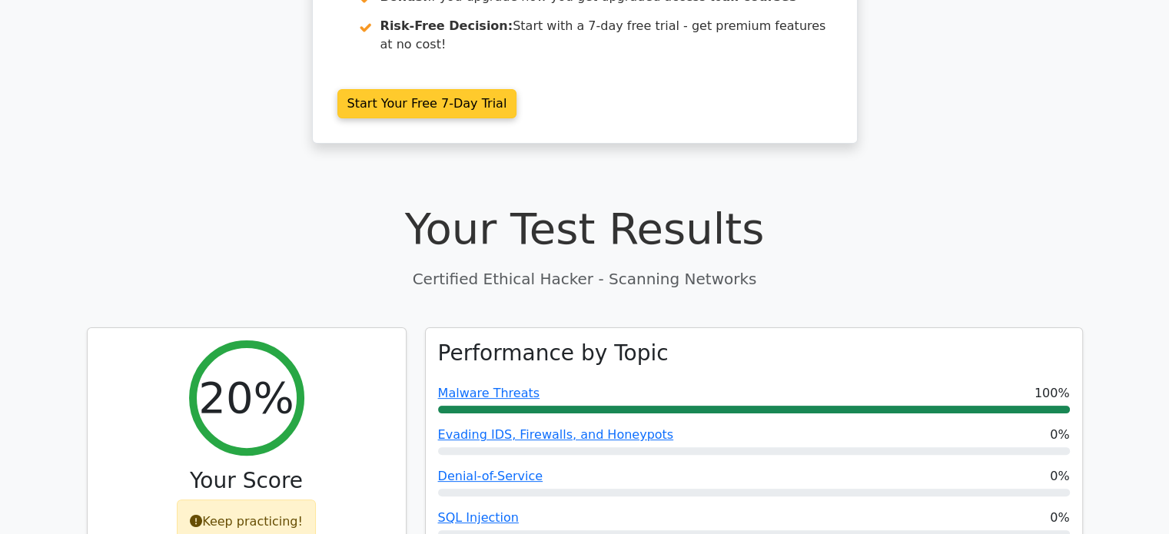
scroll to position [0, 0]
